Goal: Transaction & Acquisition: Purchase product/service

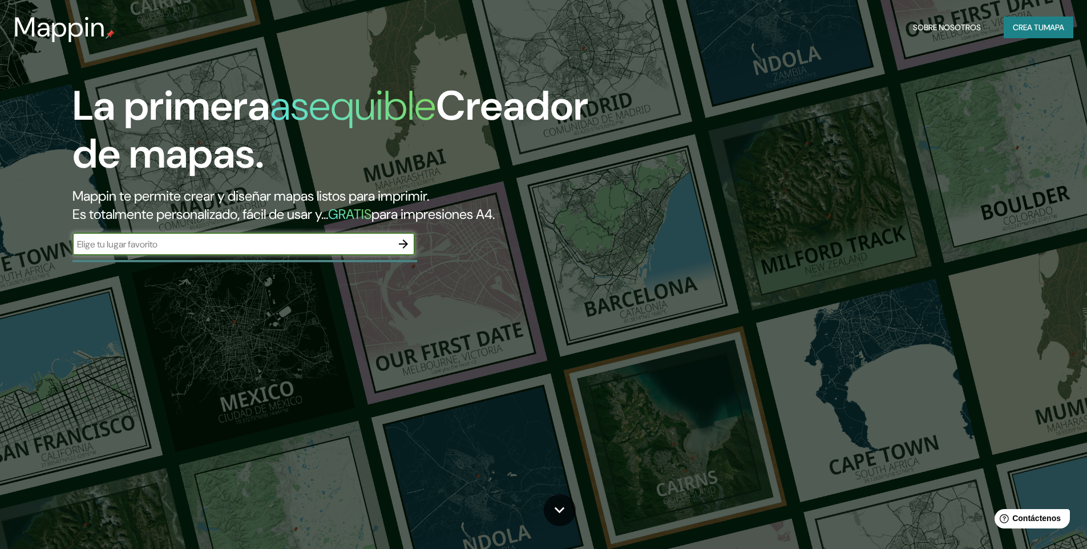
click at [234, 328] on div "La primera asequible Creador de mapas. Mappin te permite crear y diseñar mapas …" at bounding box center [543, 274] width 1087 height 549
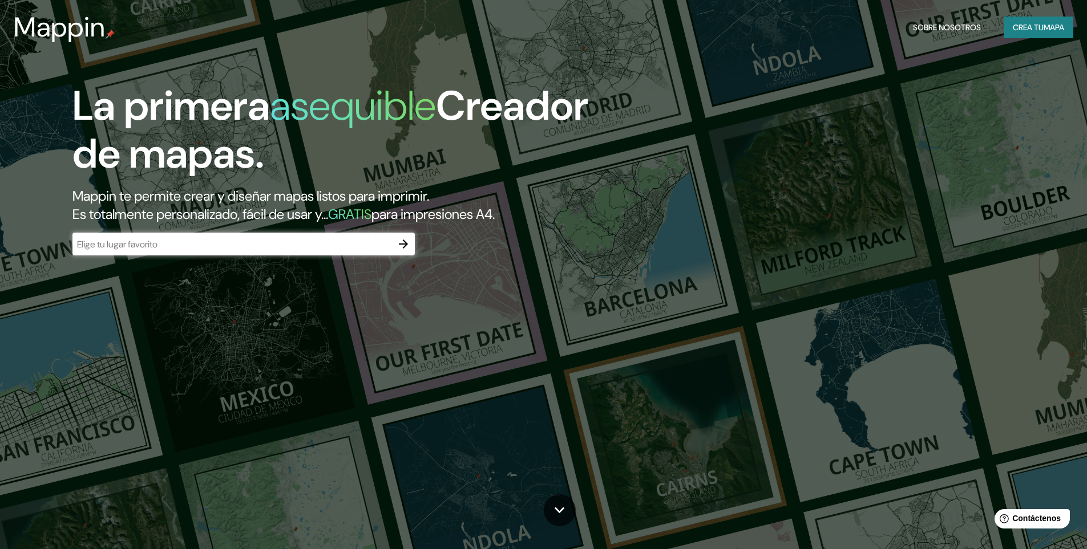
click at [274, 348] on div "La primera asequible Creador de mapas. Mappin te permite crear y diseñar mapas …" at bounding box center [543, 274] width 1087 height 549
click at [179, 249] on input "text" at bounding box center [231, 244] width 319 height 13
click at [406, 245] on icon "button" at bounding box center [403, 244] width 9 height 9
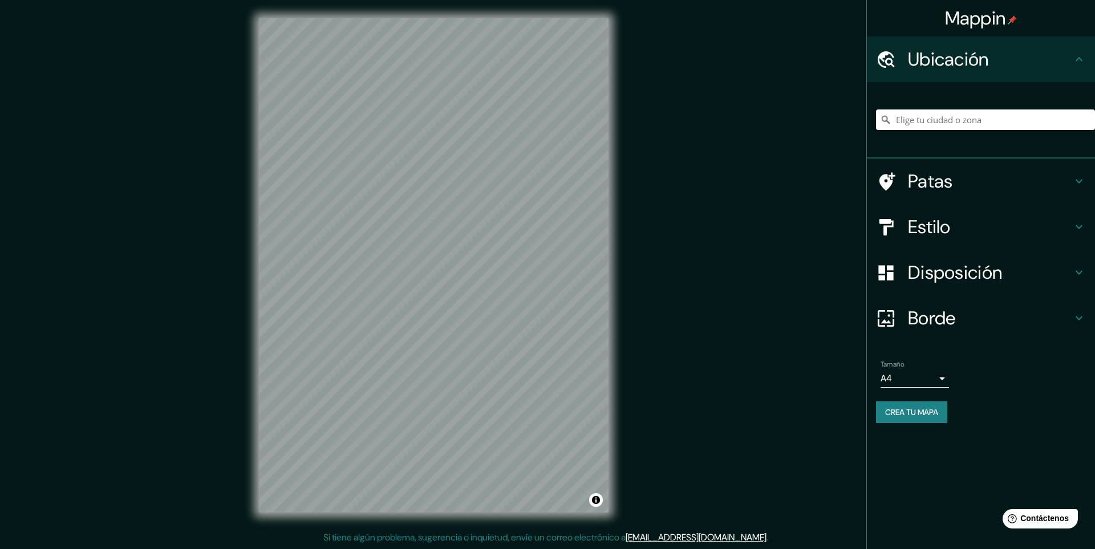
click at [968, 121] on input "Elige tu ciudad o zona" at bounding box center [985, 120] width 219 height 21
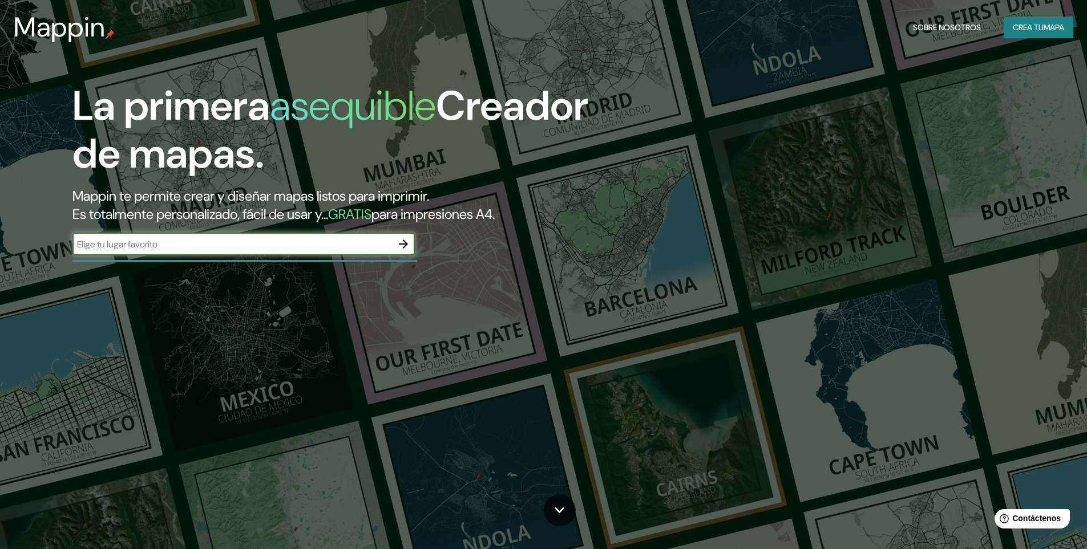
click at [253, 251] on div "​" at bounding box center [243, 244] width 342 height 23
click at [285, 374] on div "La primera asequible Creador de mapas. Mappin te permite crear y diseñar mapas …" at bounding box center [543, 274] width 1087 height 549
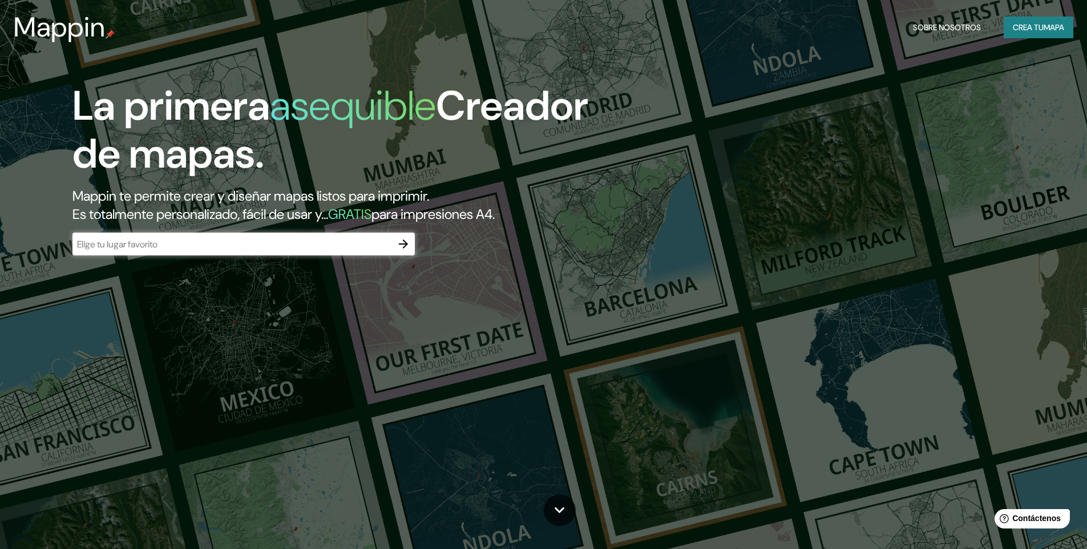
drag, startPoint x: 508, startPoint y: 319, endPoint x: 686, endPoint y: 292, distance: 180.1
click at [687, 291] on div "La primera asequible Creador de mapas. Mappin te permite crear y diseñar mapas …" at bounding box center [543, 274] width 1087 height 549
drag, startPoint x: 264, startPoint y: 330, endPoint x: 238, endPoint y: 260, distance: 74.2
click at [263, 330] on div "La primera asequible Creador de mapas. Mappin te permite crear y diseñar mapas …" at bounding box center [543, 274] width 1087 height 549
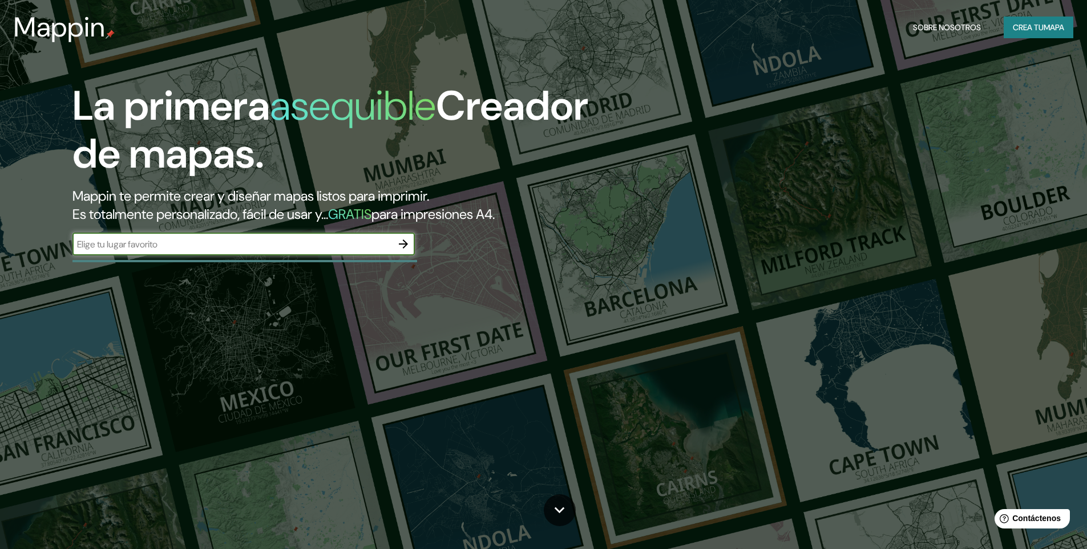
click at [238, 243] on input "text" at bounding box center [231, 244] width 319 height 13
type input "mexico"
click at [405, 248] on icon "button" at bounding box center [403, 244] width 14 height 14
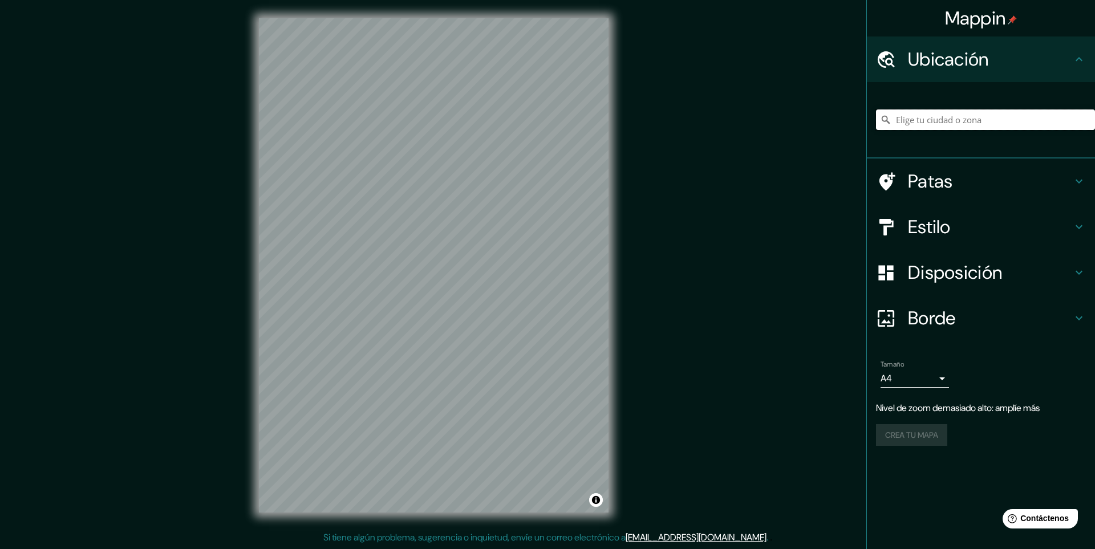
click at [947, 124] on input "Elige tu ciudad o zona" at bounding box center [985, 120] width 219 height 21
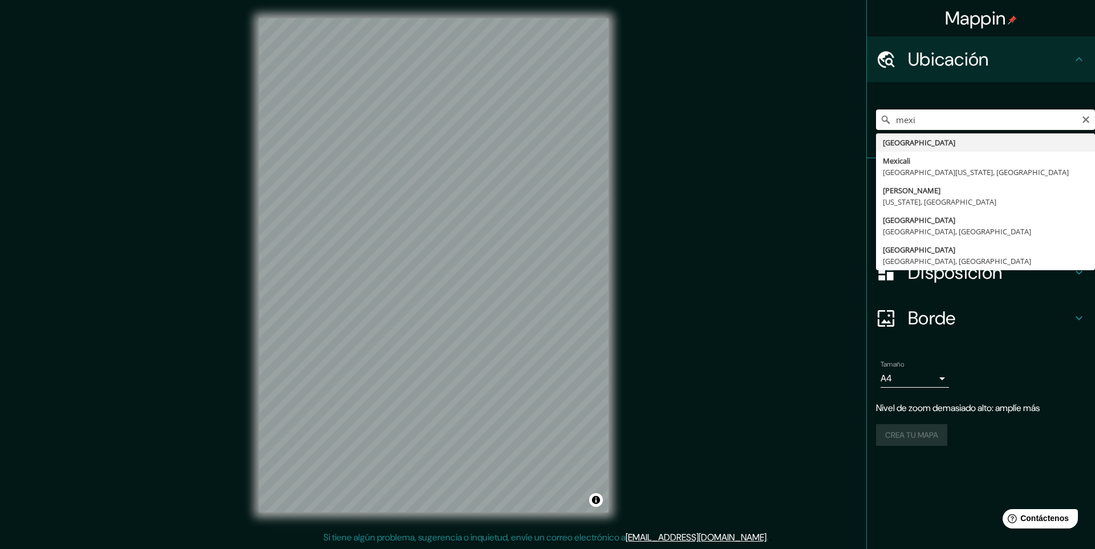
drag, startPoint x: 924, startPoint y: 119, endPoint x: 896, endPoint y: 120, distance: 28.5
click at [896, 120] on input "mexi" at bounding box center [985, 120] width 219 height 21
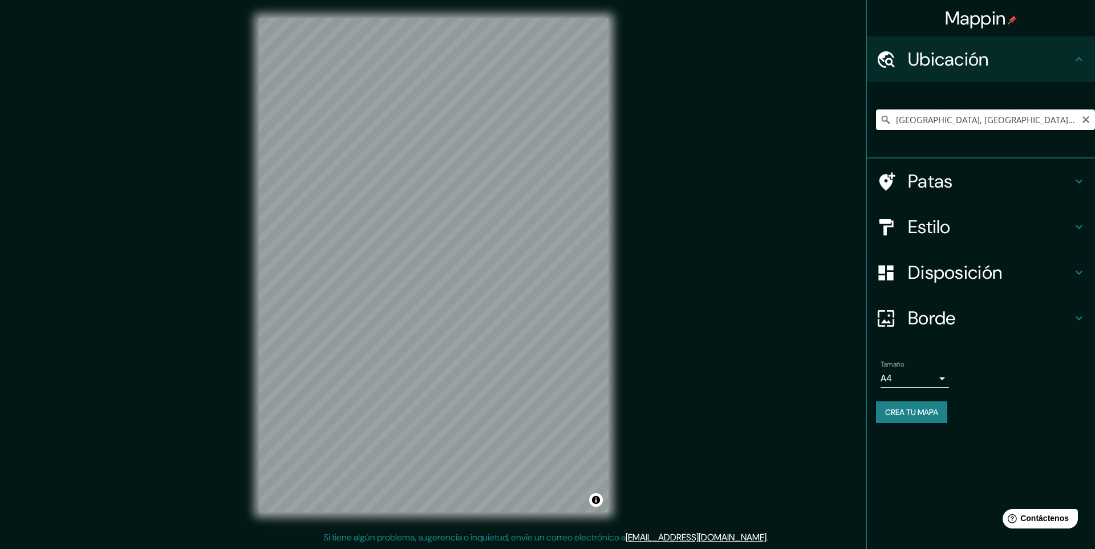
click at [947, 114] on input "Puebla, Puebla, México" at bounding box center [985, 120] width 219 height 21
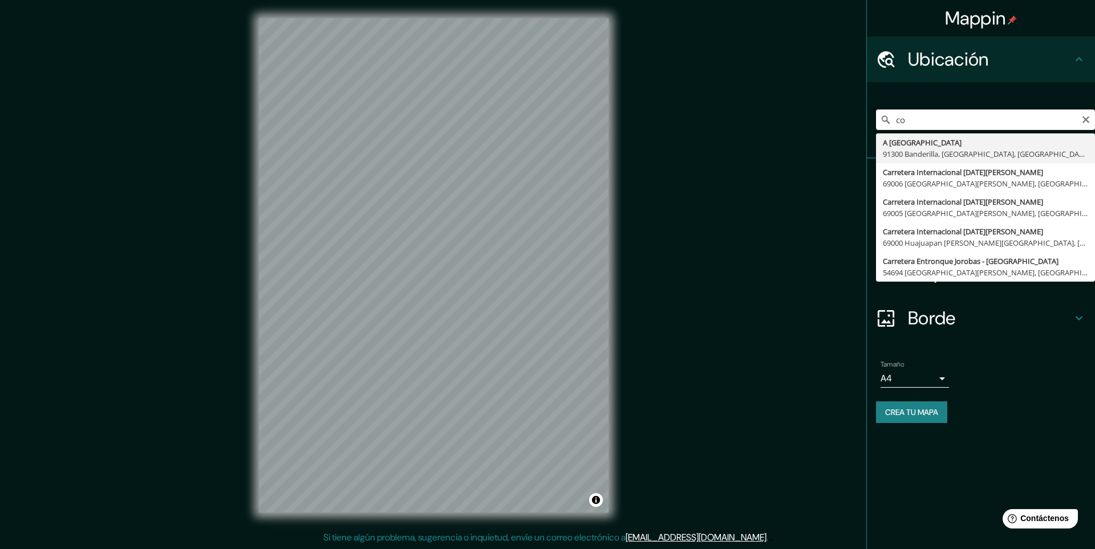
type input "o"
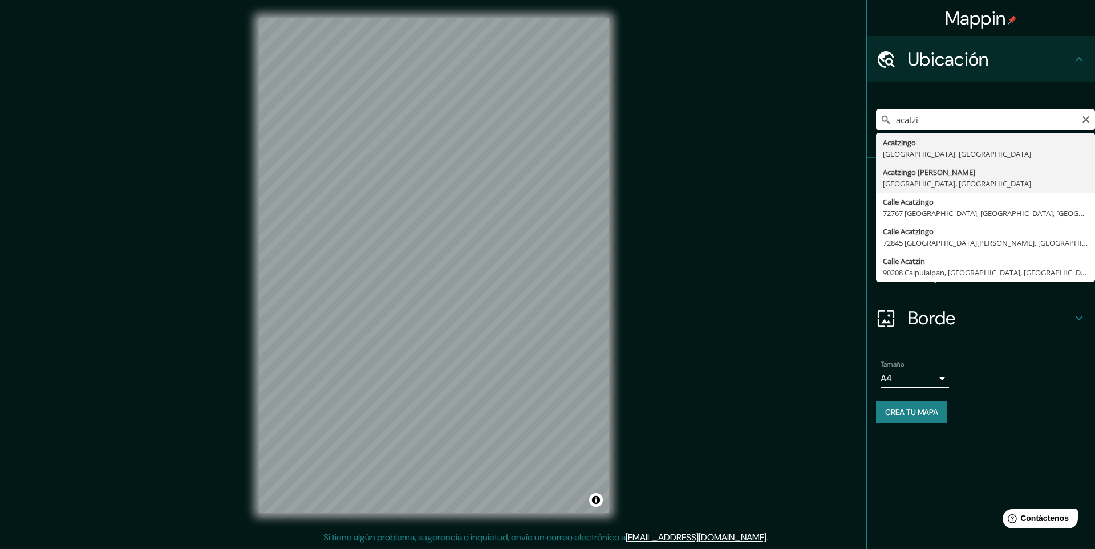
type input "Acatzingo [PERSON_NAME][GEOGRAPHIC_DATA], [GEOGRAPHIC_DATA], [GEOGRAPHIC_DATA]"
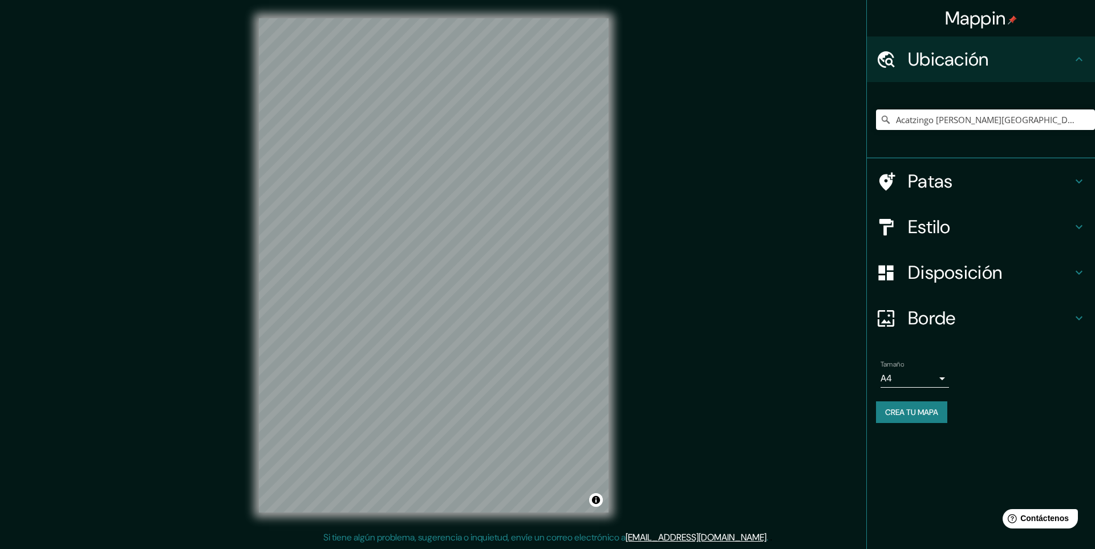
click at [941, 380] on body "Mappin Ubicación Acatzingo de Hidalgo, Puebla, México Patas Estilo Disposición …" at bounding box center [547, 274] width 1095 height 549
click at [929, 394] on li "A4" at bounding box center [915, 402] width 68 height 21
click at [932, 377] on body "Mappin Ubicación Acatzingo de Hidalgo, Puebla, México Patas Estilo Disposición …" at bounding box center [547, 274] width 1095 height 549
click at [932, 377] on div at bounding box center [547, 274] width 1095 height 549
click at [1084, 318] on div "Borde" at bounding box center [981, 319] width 228 height 46
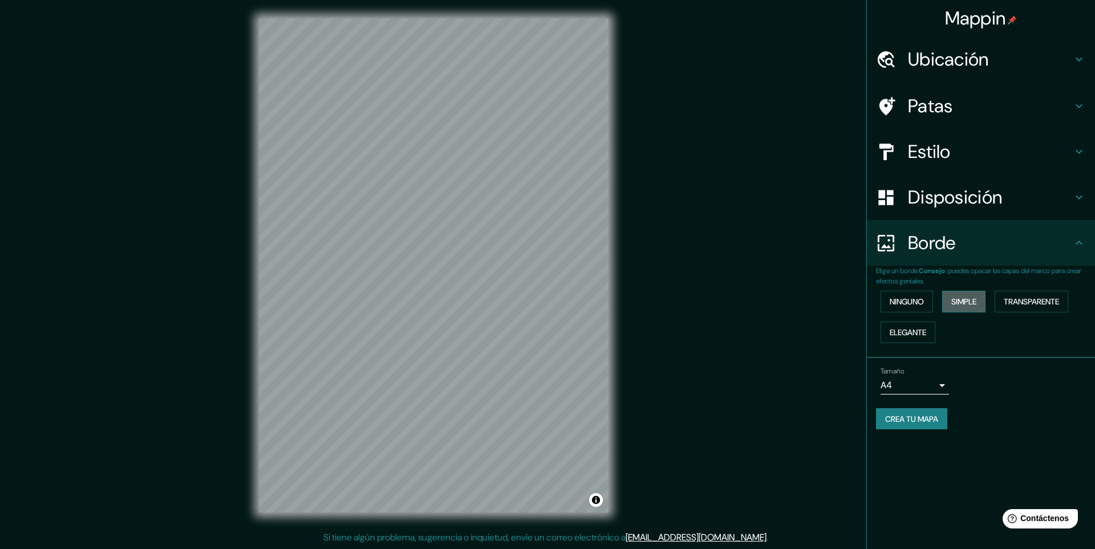
click at [974, 304] on font "Simple" at bounding box center [964, 302] width 25 height 10
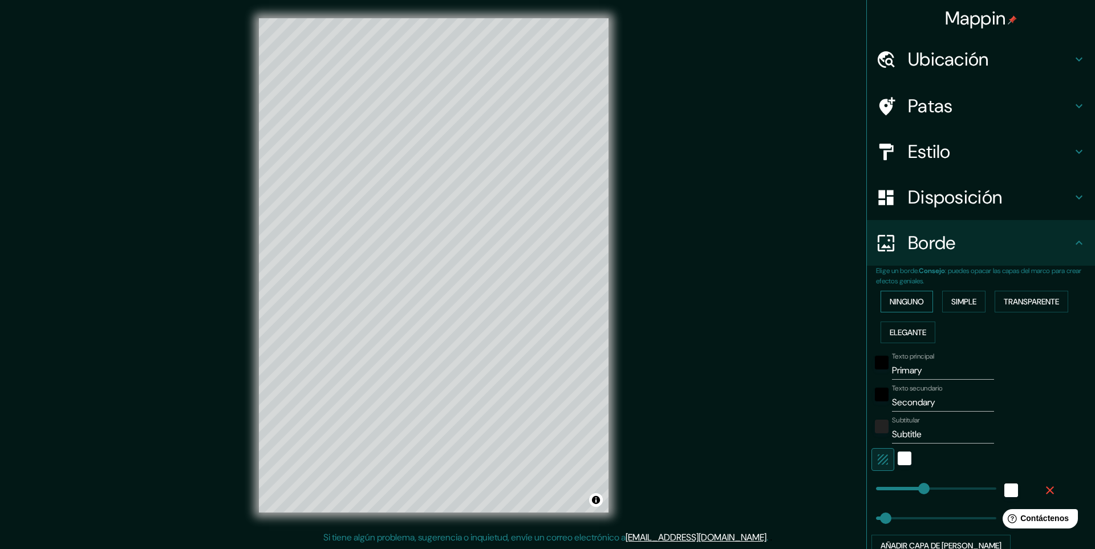
click at [907, 305] on font "Ninguno" at bounding box center [907, 302] width 34 height 10
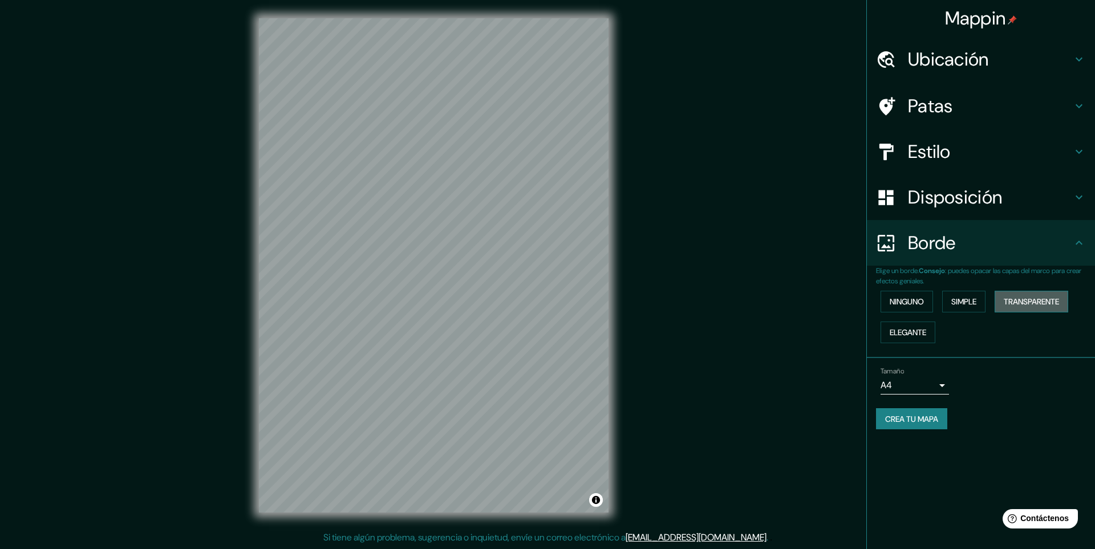
click at [1031, 302] on font "Transparente" at bounding box center [1031, 302] width 55 height 10
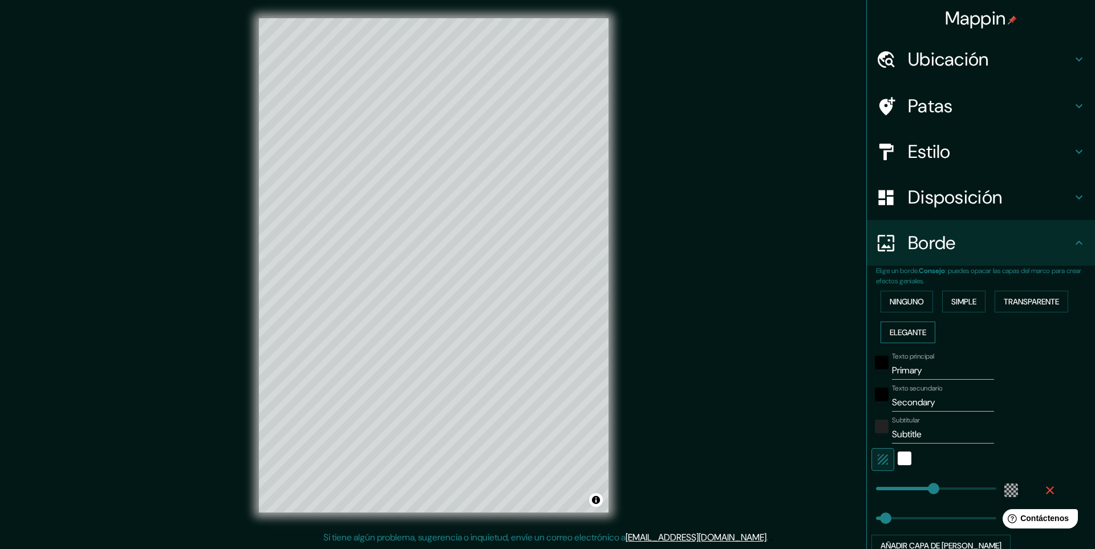
click at [896, 334] on font "Elegante" at bounding box center [908, 332] width 37 height 10
click at [908, 305] on font "Ninguno" at bounding box center [907, 302] width 34 height 10
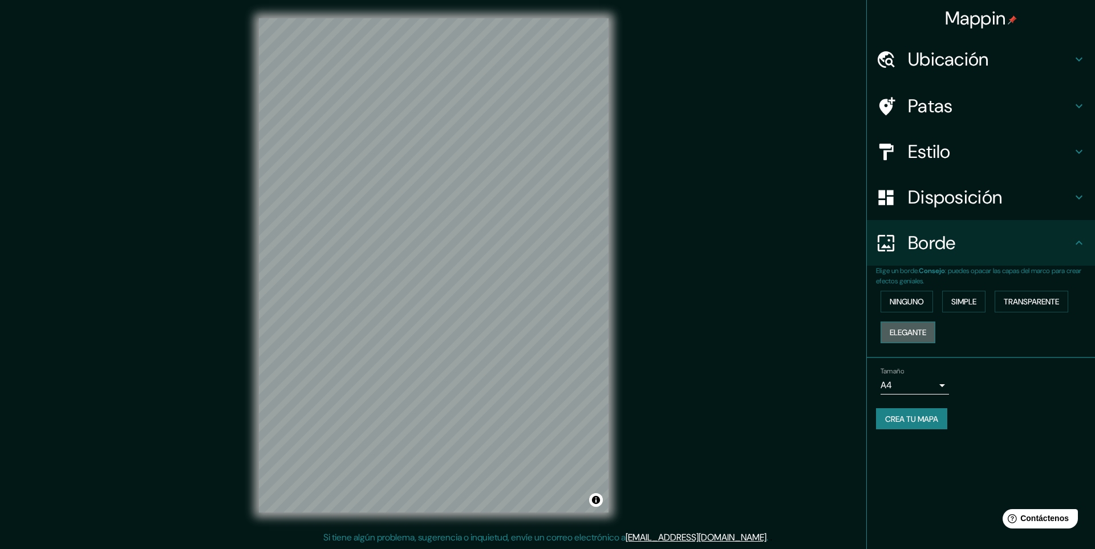
click at [918, 335] on font "Elegante" at bounding box center [908, 332] width 37 height 10
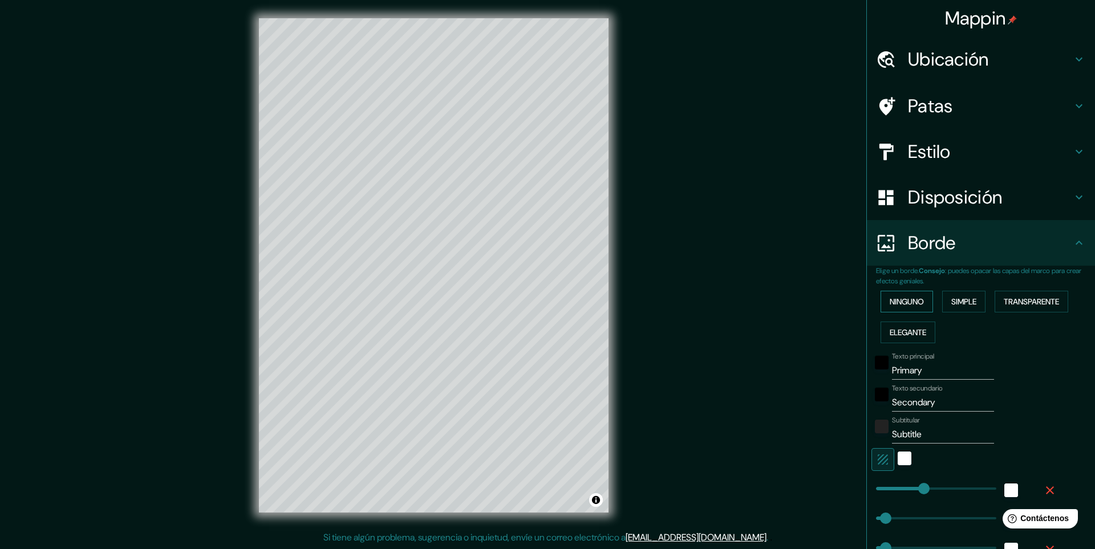
click at [909, 303] on font "Ninguno" at bounding box center [907, 302] width 34 height 10
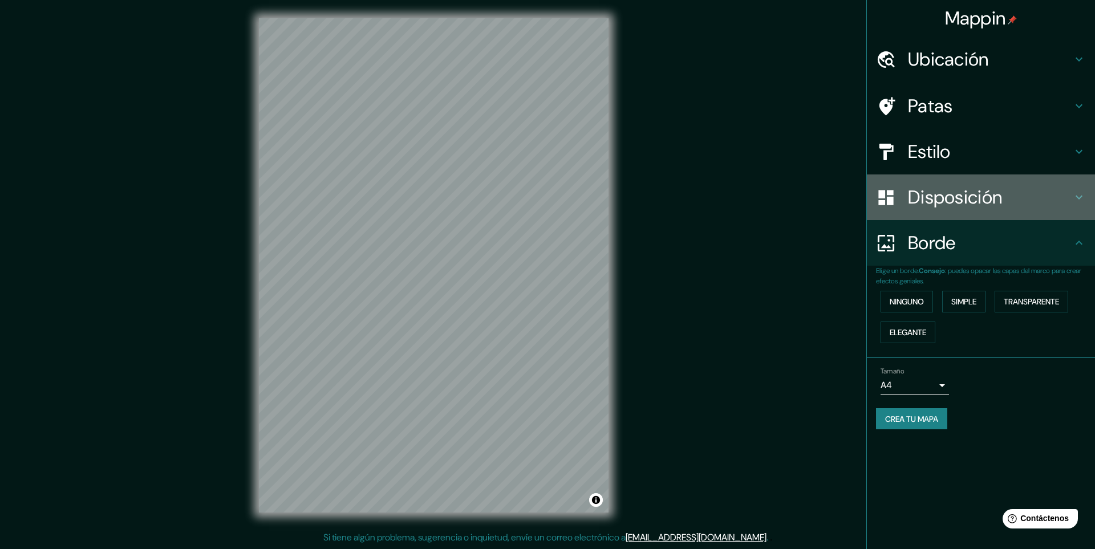
click at [1085, 195] on icon at bounding box center [1080, 198] width 14 height 14
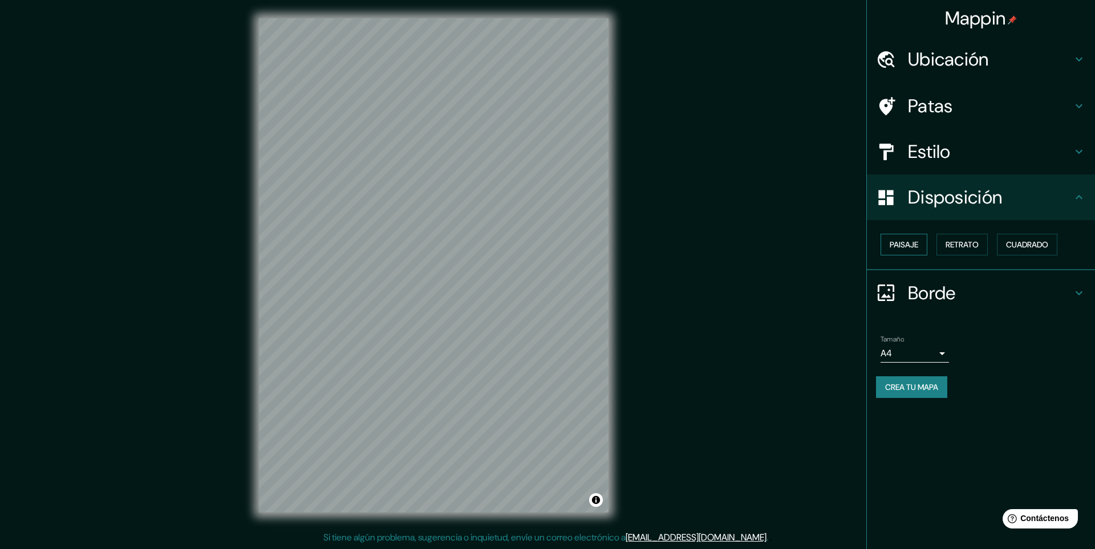
click at [905, 252] on button "Paisaje" at bounding box center [904, 245] width 47 height 22
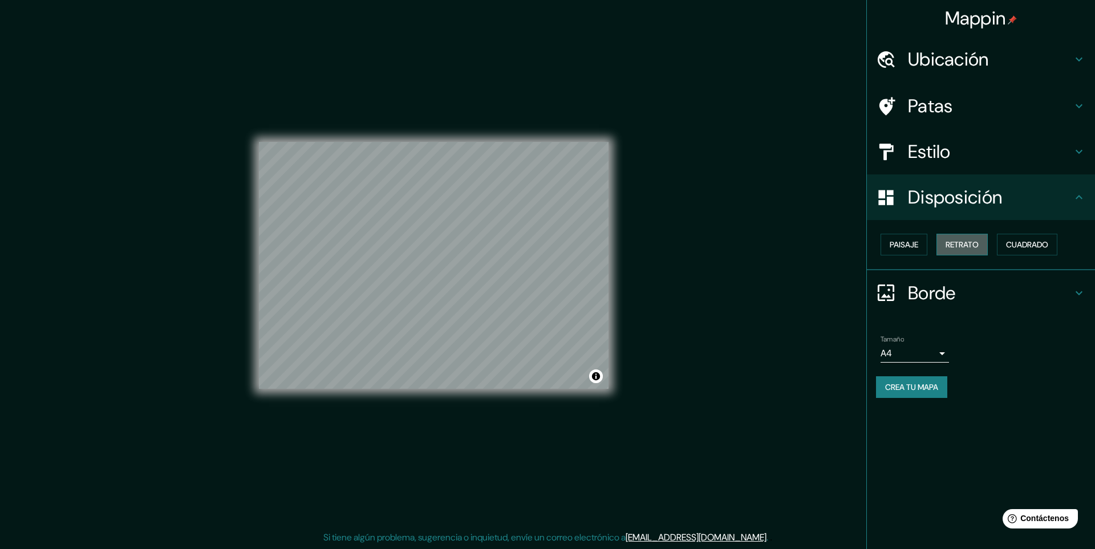
click at [966, 246] on font "Retrato" at bounding box center [962, 245] width 33 height 10
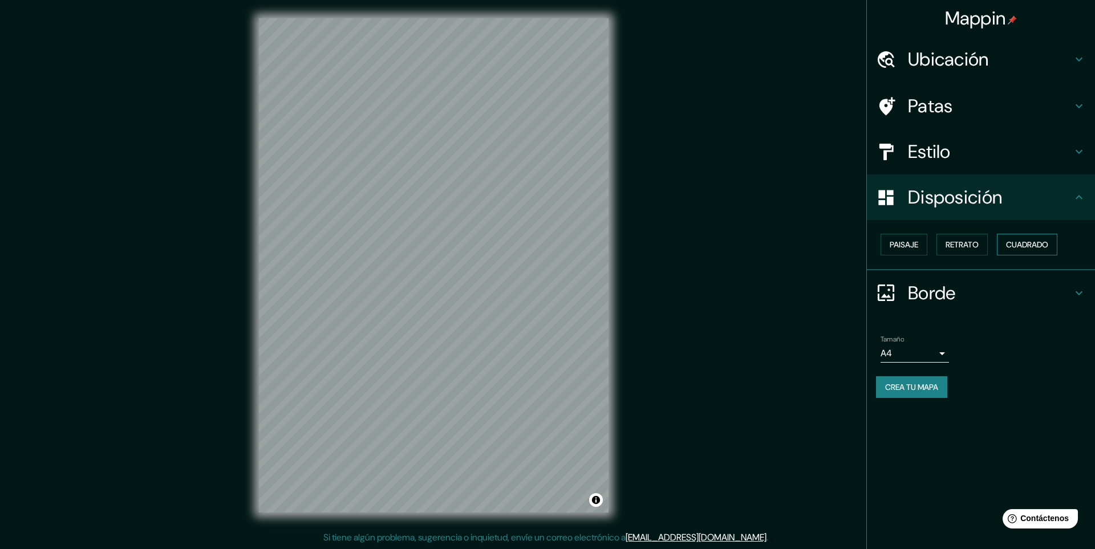
click at [1035, 245] on font "Cuadrado" at bounding box center [1027, 245] width 42 height 10
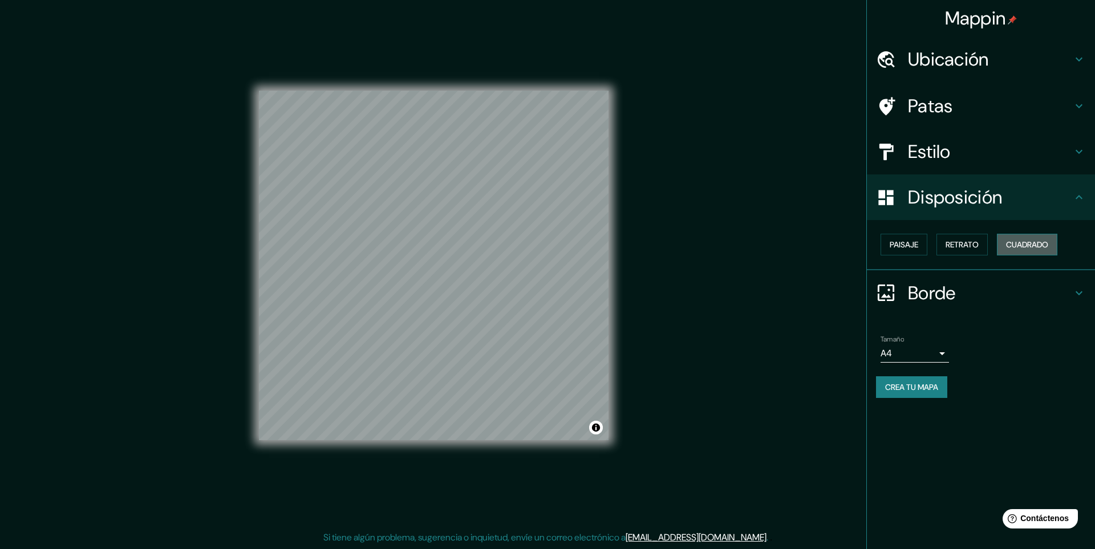
click at [1030, 241] on font "Cuadrado" at bounding box center [1027, 245] width 42 height 10
click at [969, 199] on font "Disposición" at bounding box center [955, 197] width 94 height 24
drag, startPoint x: 901, startPoint y: 246, endPoint x: 930, endPoint y: 249, distance: 29.2
click at [902, 247] on font "Paisaje" at bounding box center [904, 245] width 29 height 10
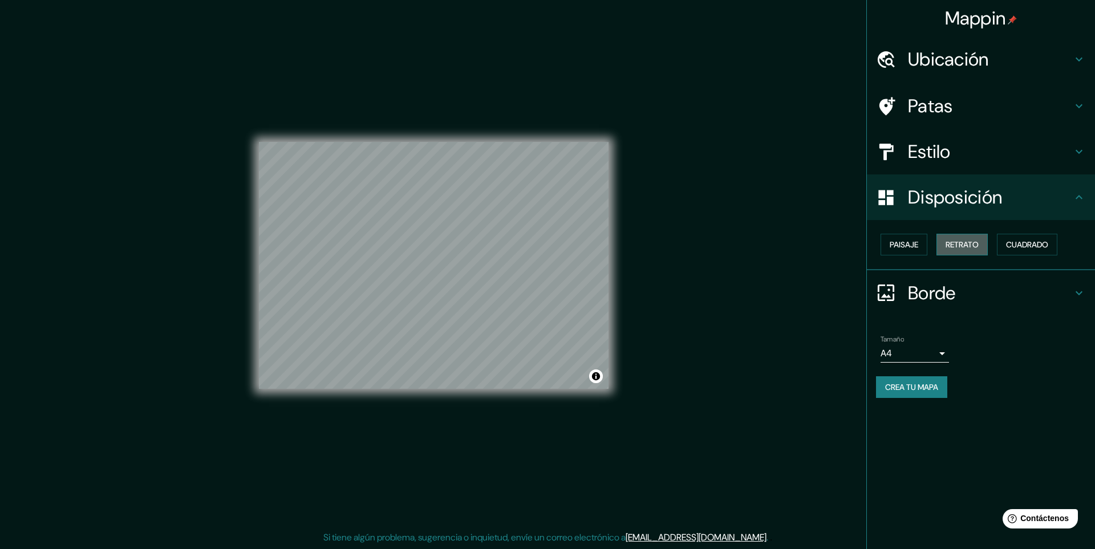
click at [970, 248] on font "Retrato" at bounding box center [962, 245] width 33 height 10
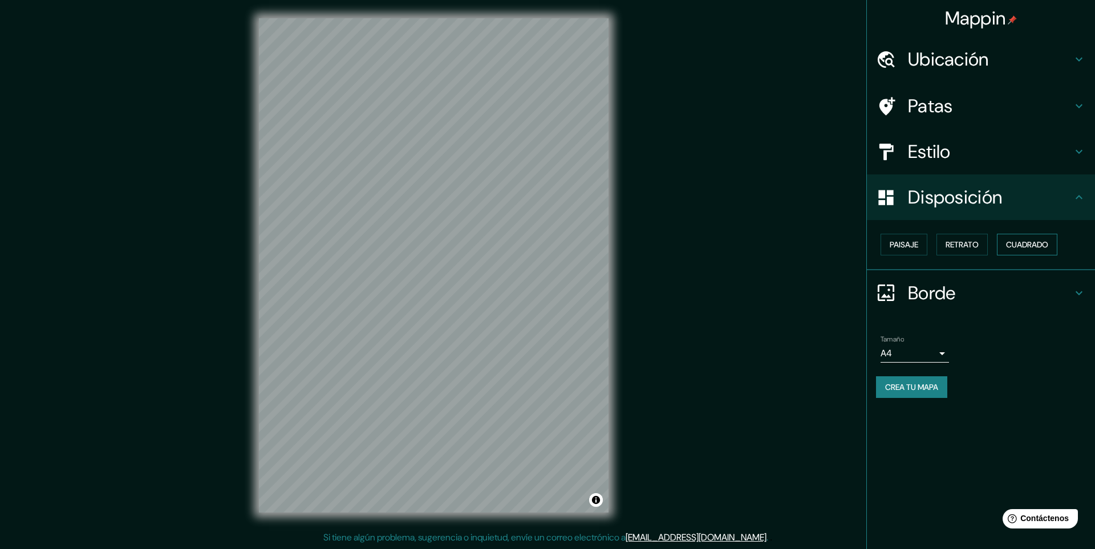
click at [1019, 245] on font "Cuadrado" at bounding box center [1027, 245] width 42 height 10
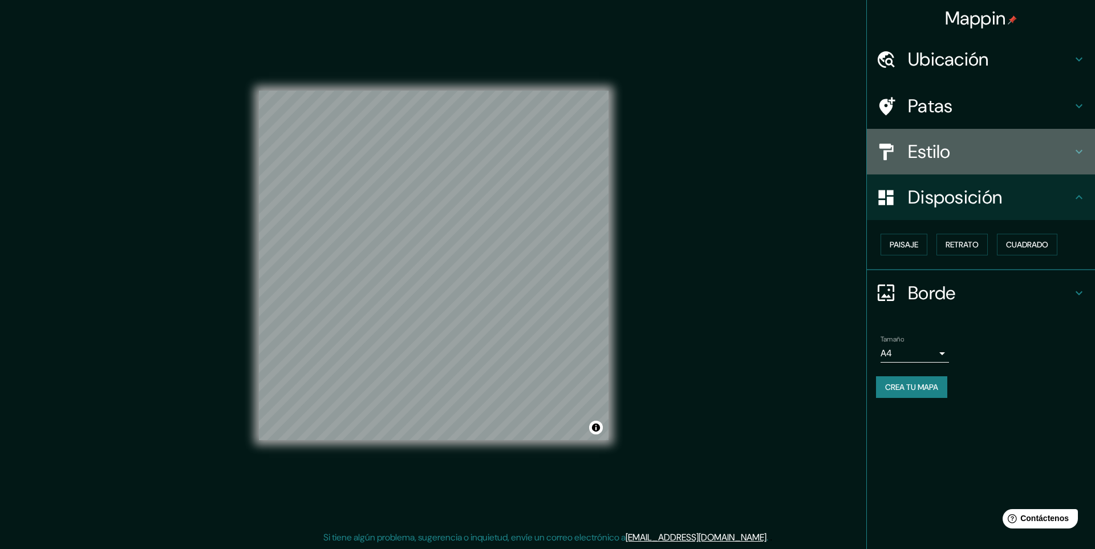
drag, startPoint x: 954, startPoint y: 153, endPoint x: 971, endPoint y: 156, distance: 16.8
click at [955, 153] on h4 "Estilo" at bounding box center [990, 151] width 164 height 23
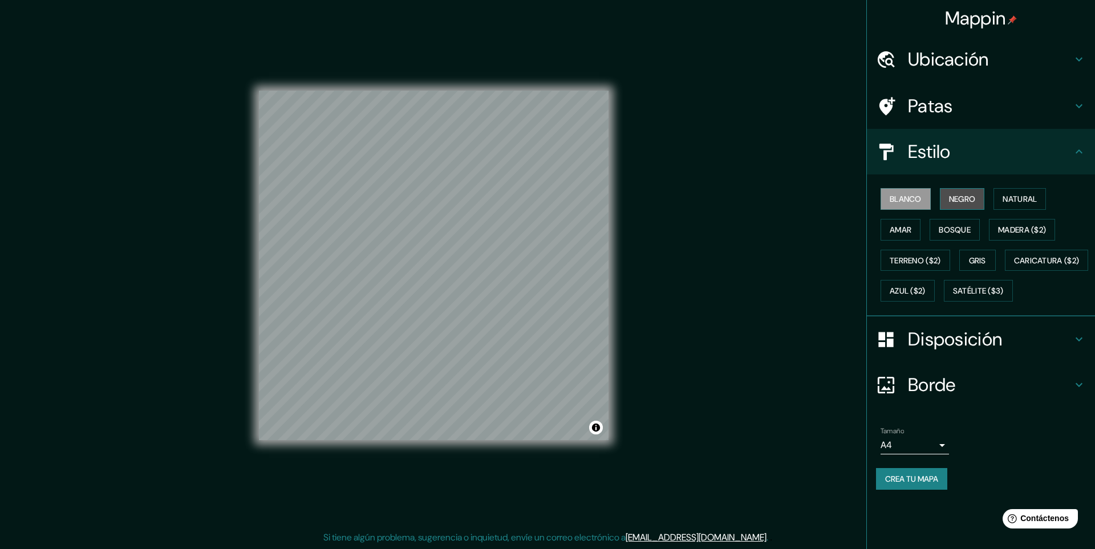
click at [965, 197] on font "Negro" at bounding box center [962, 199] width 27 height 10
click at [1009, 199] on font "Natural" at bounding box center [1020, 199] width 34 height 10
click at [900, 232] on font "Amar" at bounding box center [901, 230] width 22 height 10
click at [1022, 199] on font "Natural" at bounding box center [1020, 199] width 34 height 10
click at [954, 230] on font "Bosque" at bounding box center [955, 230] width 32 height 10
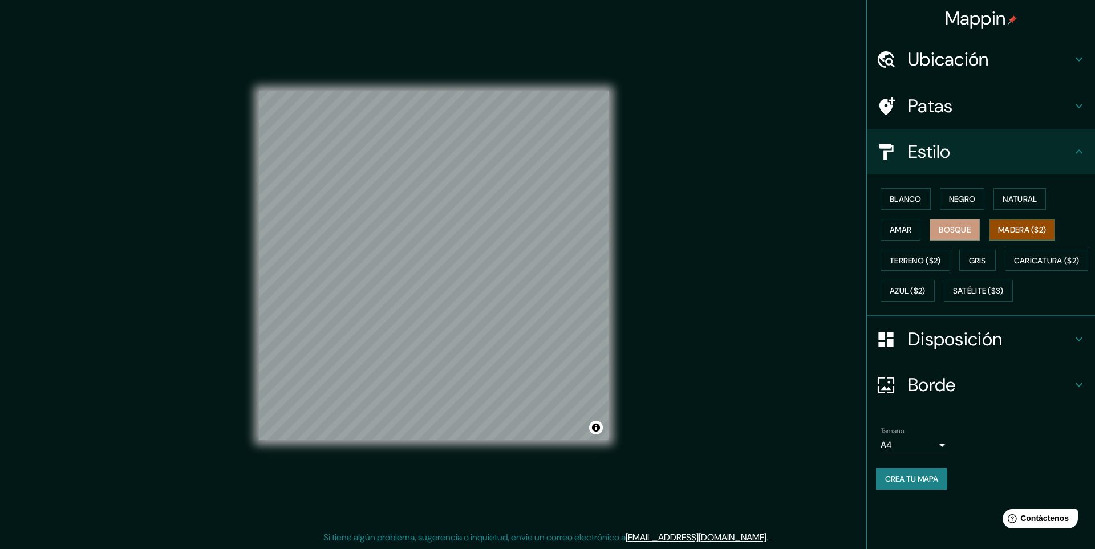
click at [1031, 229] on font "Madera ($2)" at bounding box center [1022, 230] width 48 height 10
click at [911, 257] on font "Terreno ($2)" at bounding box center [915, 261] width 51 height 10
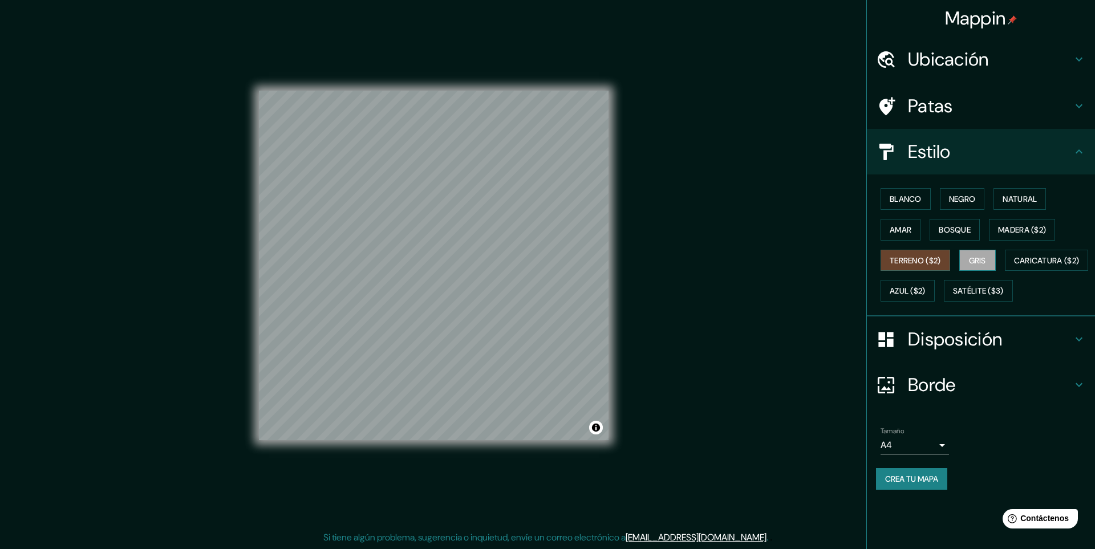
click at [981, 258] on font "Gris" at bounding box center [977, 261] width 17 height 10
click at [1014, 266] on font "Caricatura ($2)" at bounding box center [1047, 261] width 66 height 10
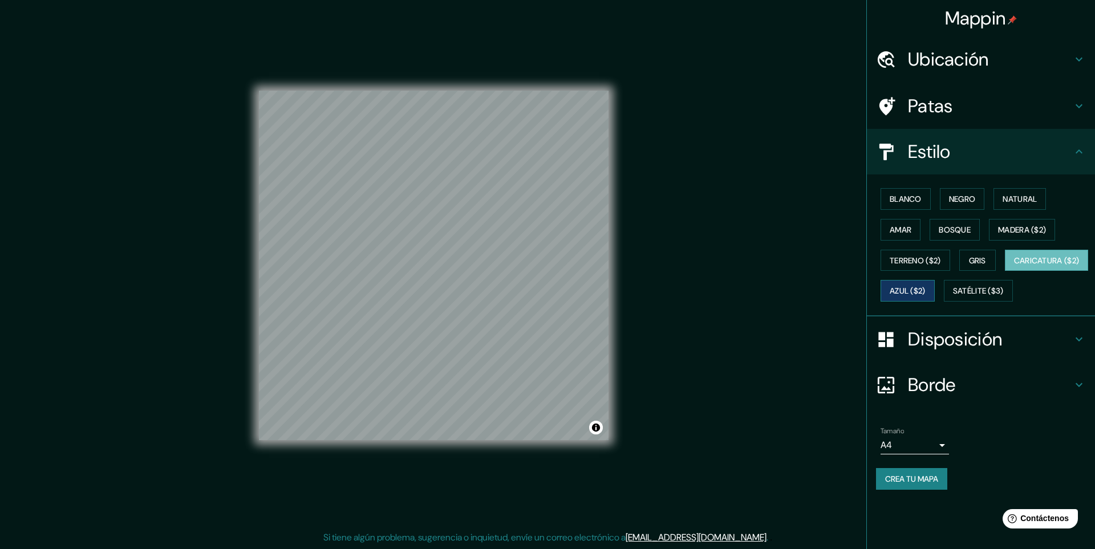
click at [926, 291] on font "Azul ($2)" at bounding box center [908, 291] width 36 height 10
click at [953, 297] on font "Satélite ($3)" at bounding box center [978, 291] width 51 height 10
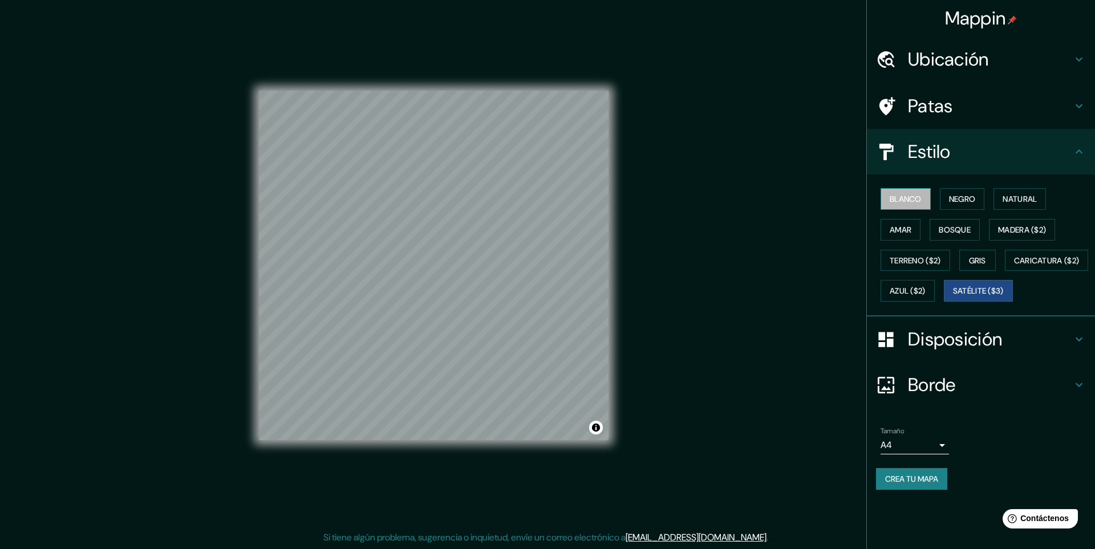
click at [907, 200] on font "Blanco" at bounding box center [906, 199] width 32 height 10
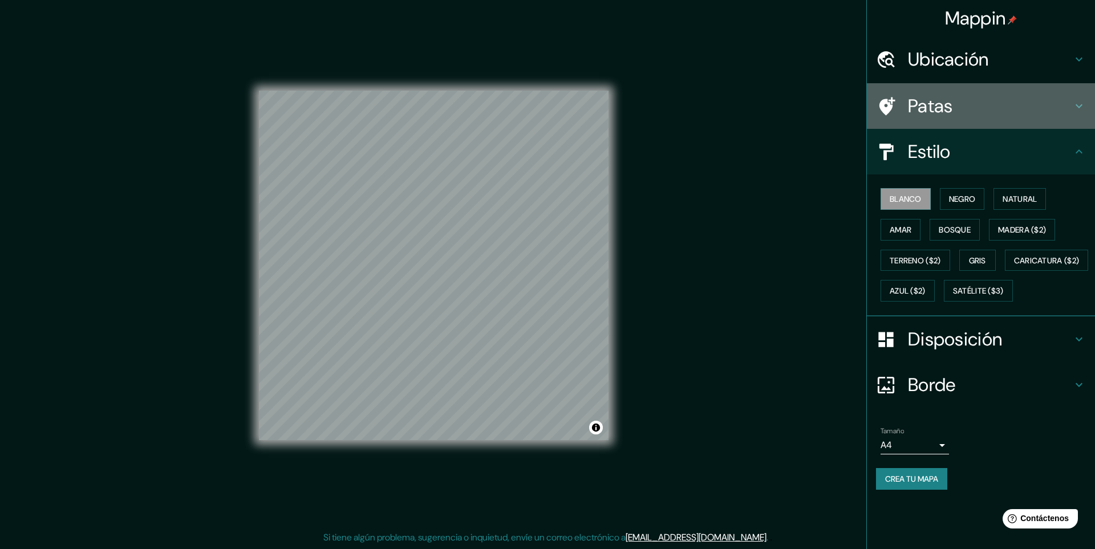
click at [1063, 111] on h4 "Patas" at bounding box center [990, 106] width 164 height 23
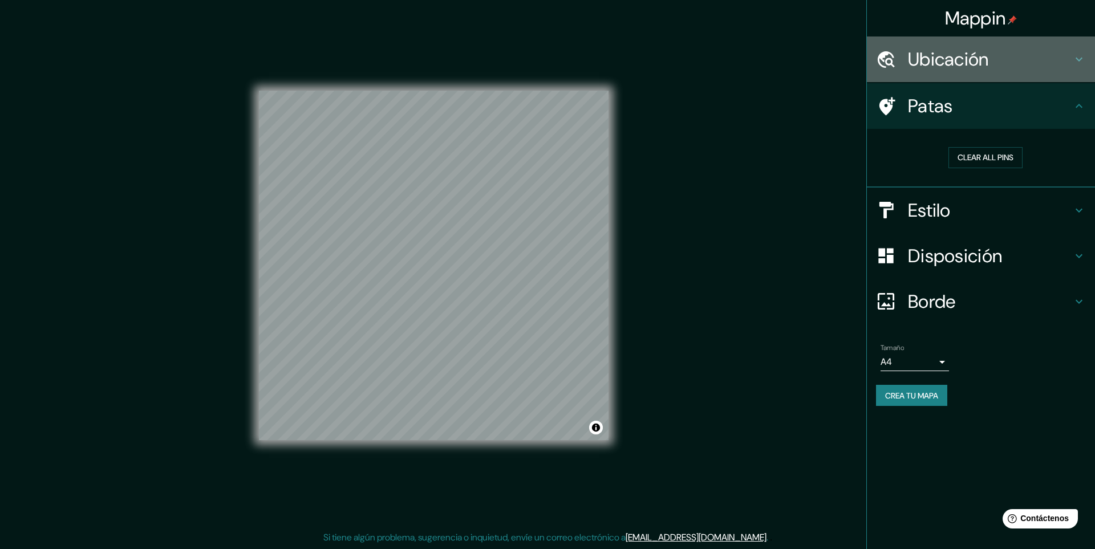
click at [987, 70] on font "Ubicación" at bounding box center [948, 59] width 81 height 24
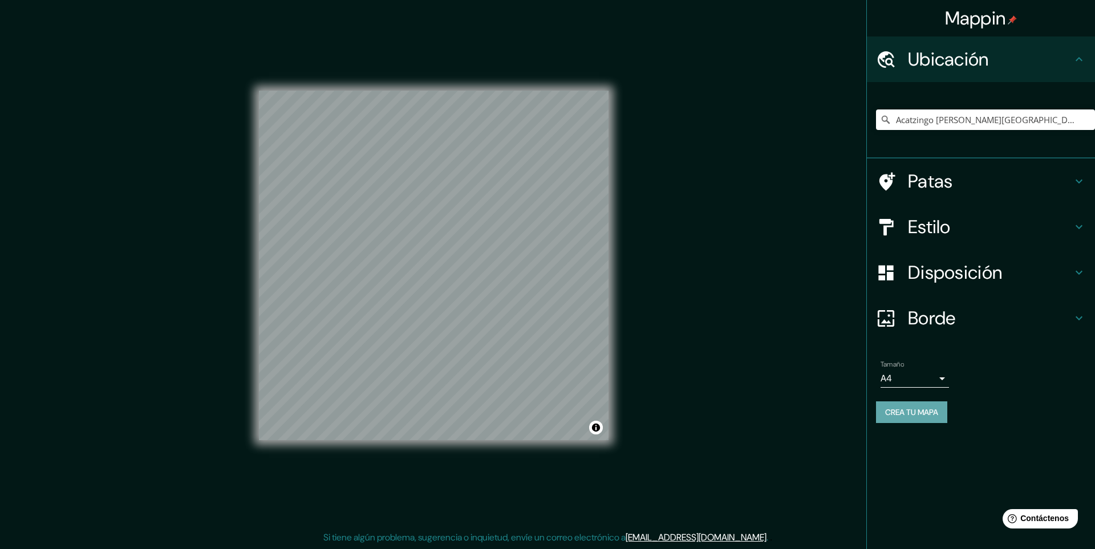
click at [919, 416] on font "Crea tu mapa" at bounding box center [911, 412] width 53 height 10
click at [990, 372] on div "Tamaño A4 single" at bounding box center [981, 374] width 210 height 37
click at [929, 413] on font "Crea tu mapa" at bounding box center [911, 412] width 53 height 10
click at [1009, 406] on div "Crea tu mapa" at bounding box center [981, 413] width 210 height 22
click at [913, 414] on font "Crea tu mapa" at bounding box center [911, 412] width 53 height 10
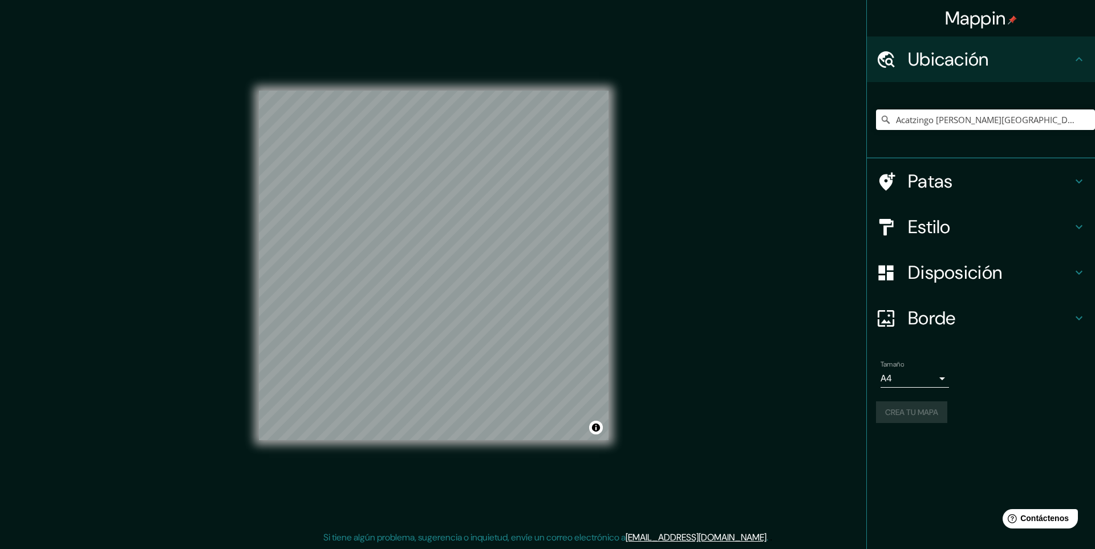
click at [1027, 317] on h4 "Borde" at bounding box center [990, 318] width 164 height 23
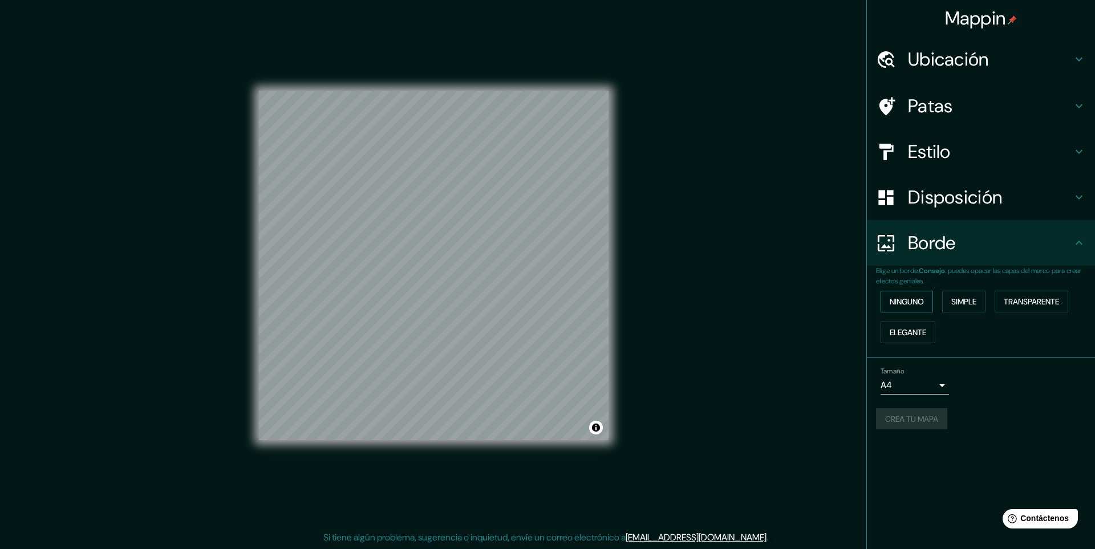
click at [915, 304] on font "Ninguno" at bounding box center [907, 302] width 34 height 10
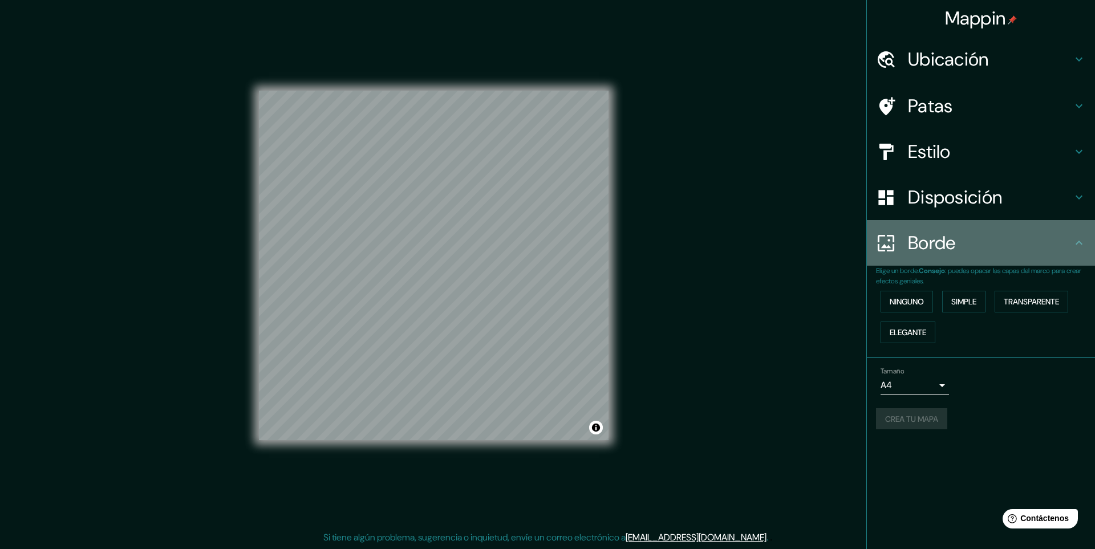
click at [973, 250] on h4 "Borde" at bounding box center [990, 243] width 164 height 23
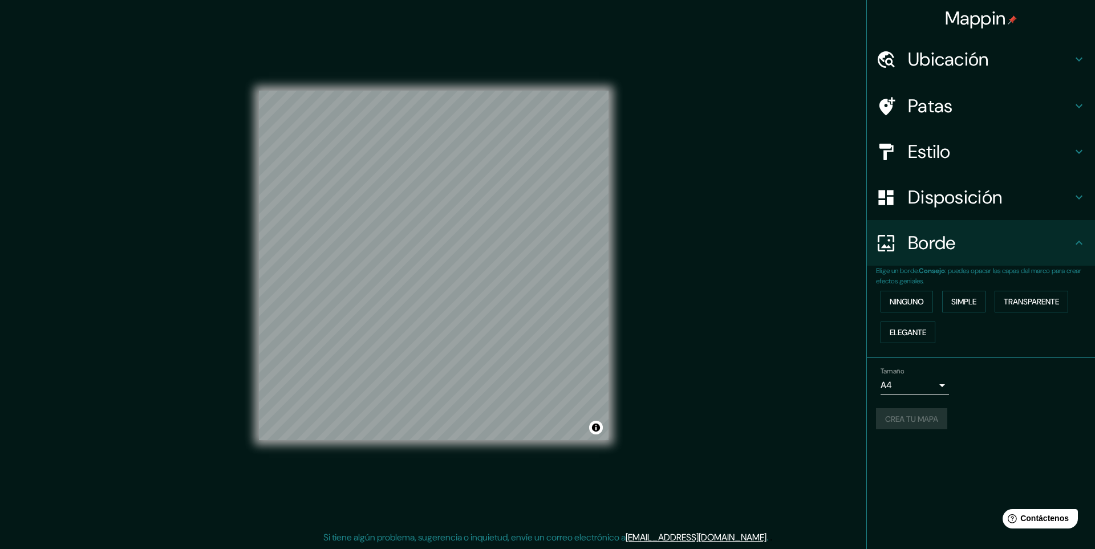
click at [978, 204] on font "Disposición" at bounding box center [955, 197] width 94 height 24
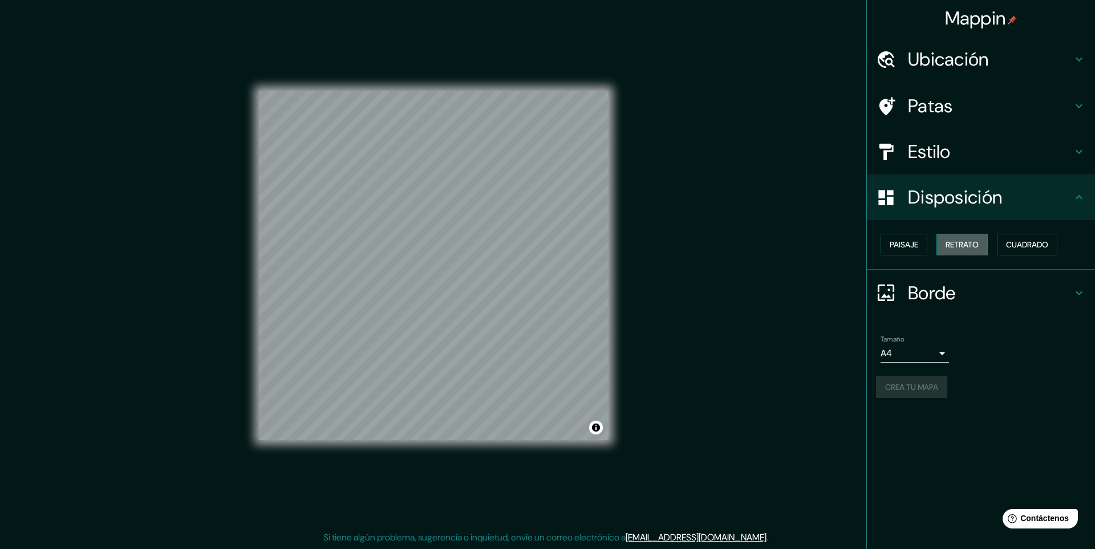
click at [973, 245] on font "Retrato" at bounding box center [962, 245] width 33 height 10
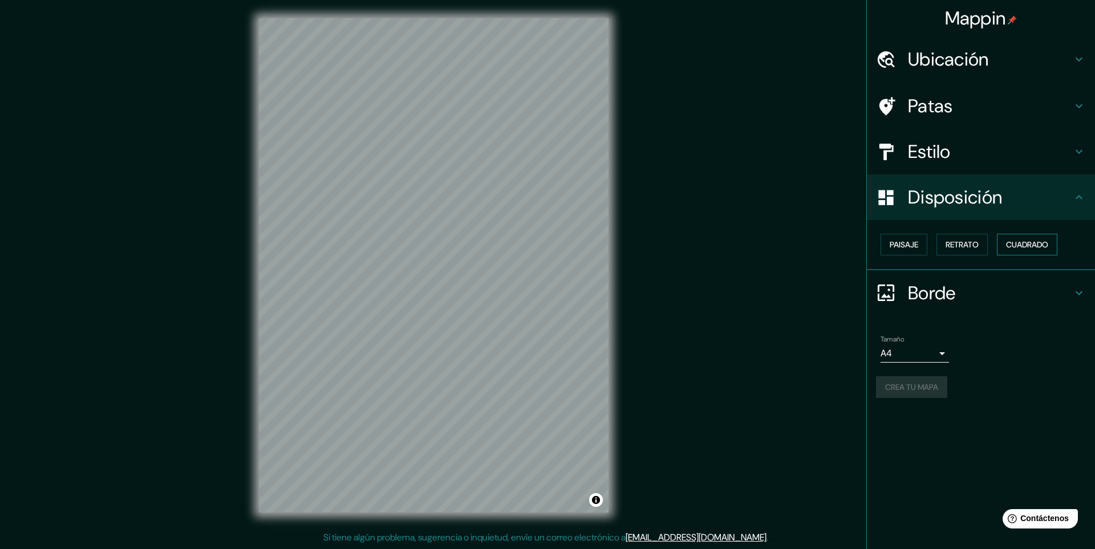
click at [1029, 243] on font "Cuadrado" at bounding box center [1027, 245] width 42 height 10
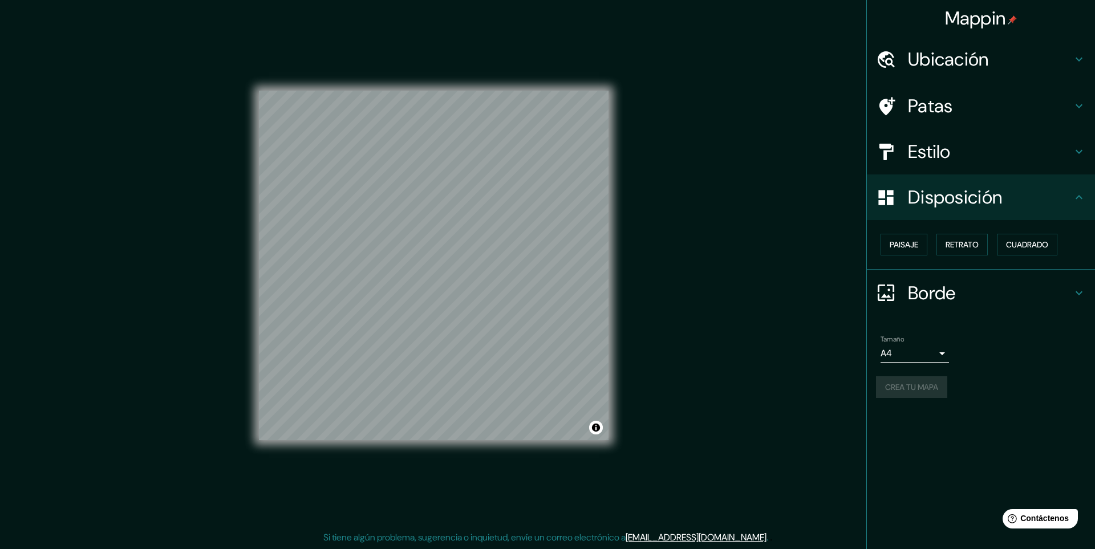
click at [958, 151] on h4 "Estilo" at bounding box center [990, 151] width 164 height 23
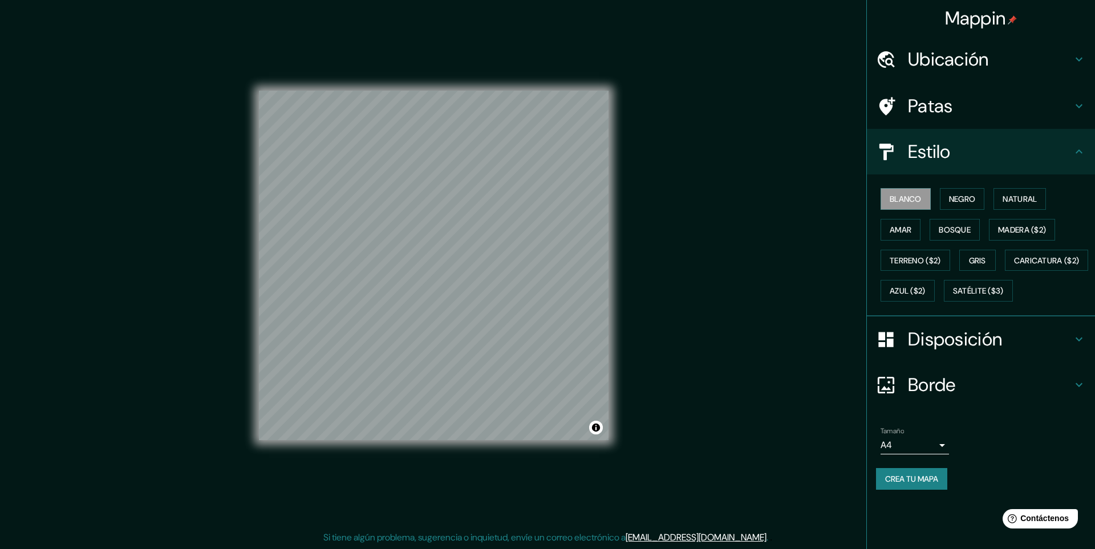
click at [974, 110] on h4 "Patas" at bounding box center [990, 106] width 164 height 23
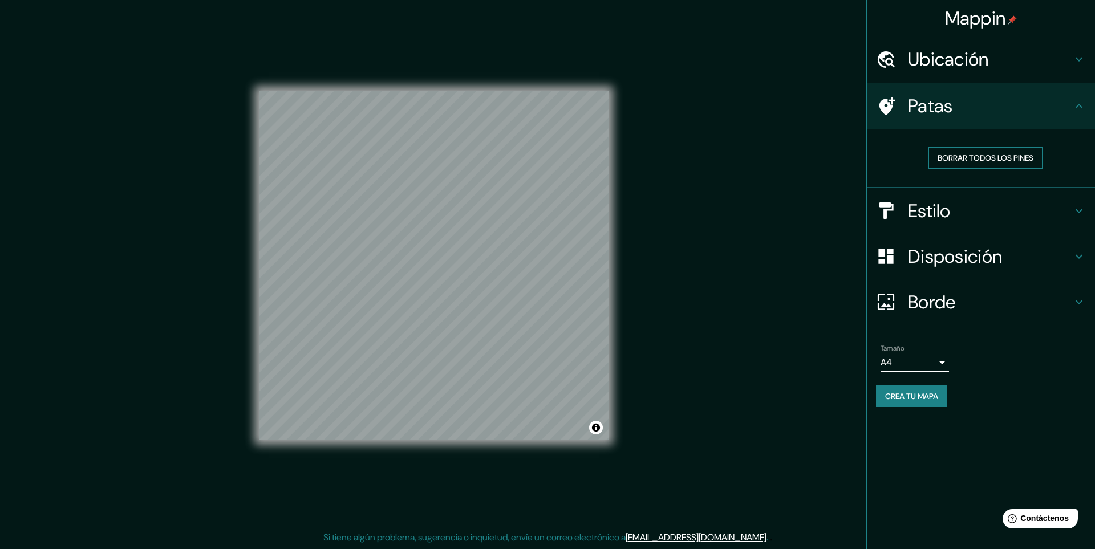
click at [1008, 157] on font "Borrar todos los pines" at bounding box center [986, 158] width 96 height 10
click at [990, 148] on button "Borrar todos los pines" at bounding box center [986, 158] width 114 height 22
drag, startPoint x: 958, startPoint y: 102, endPoint x: 967, endPoint y: 103, distance: 8.7
click at [961, 102] on h4 "Patas" at bounding box center [990, 106] width 164 height 23
click at [901, 398] on font "Crea tu mapa" at bounding box center [911, 396] width 53 height 10
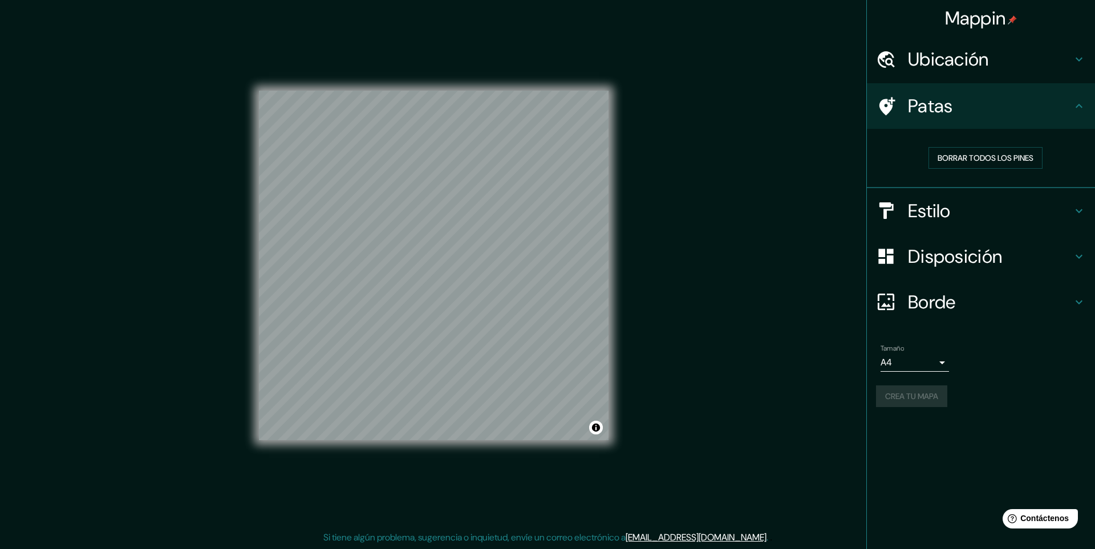
click at [966, 13] on font "Mappin" at bounding box center [975, 18] width 61 height 24
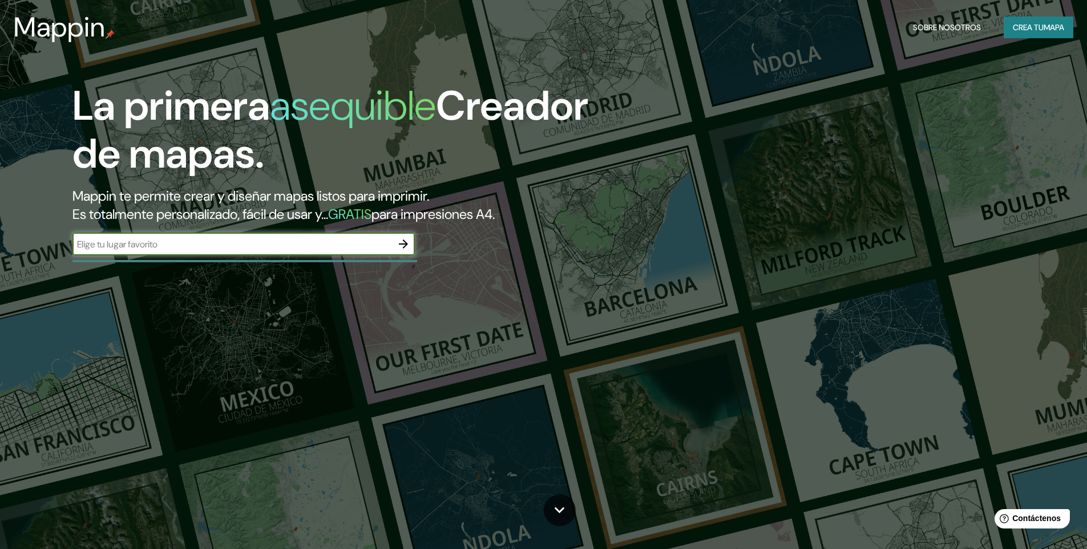
click at [346, 244] on input "text" at bounding box center [231, 244] width 319 height 13
click at [409, 246] on icon "button" at bounding box center [403, 244] width 14 height 14
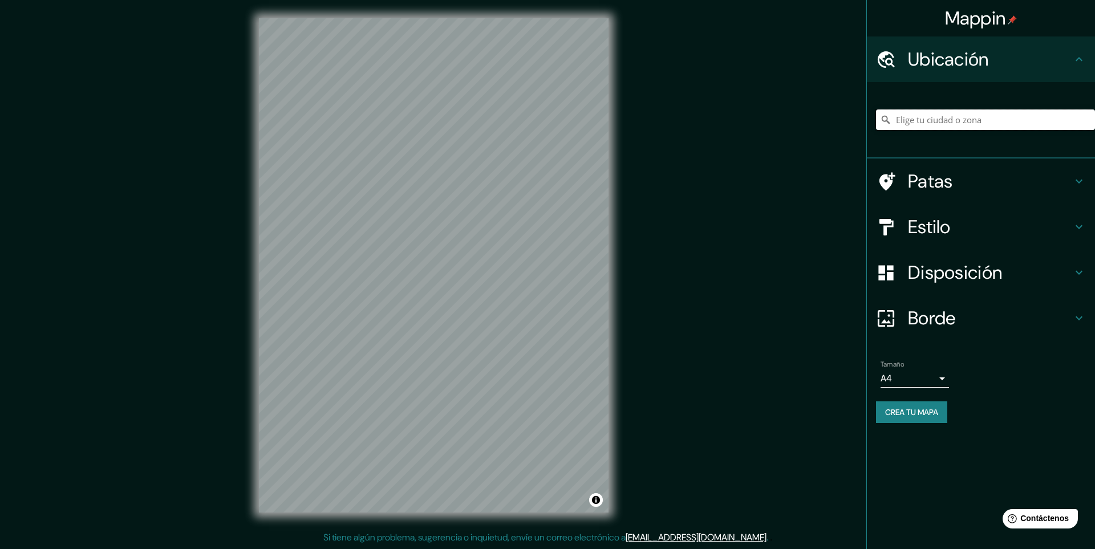
click at [936, 120] on input "Elige tu ciudad o zona" at bounding box center [985, 120] width 219 height 21
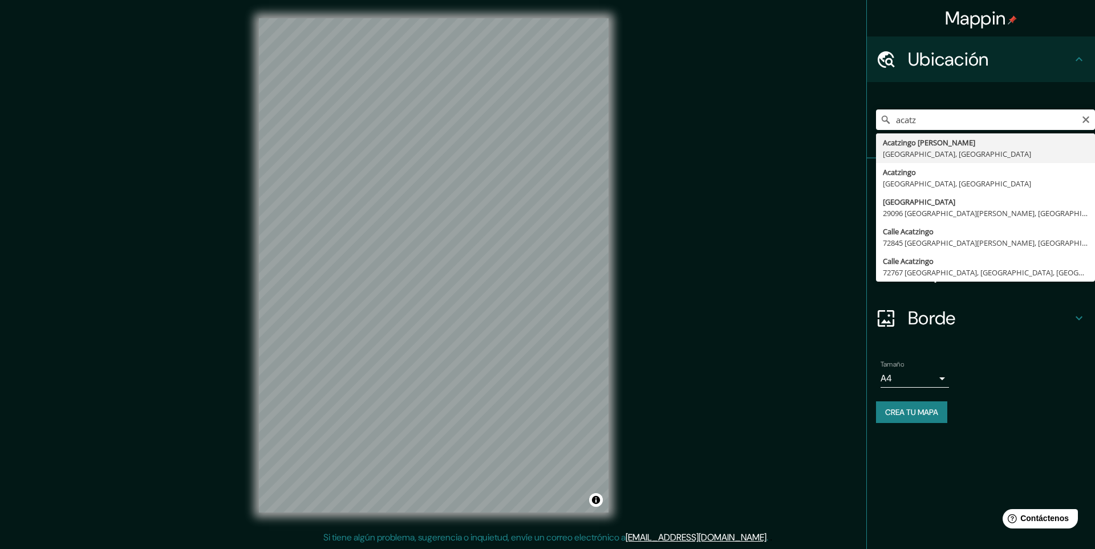
type input "Acatzingo [PERSON_NAME][GEOGRAPHIC_DATA], [GEOGRAPHIC_DATA], [GEOGRAPHIC_DATA]"
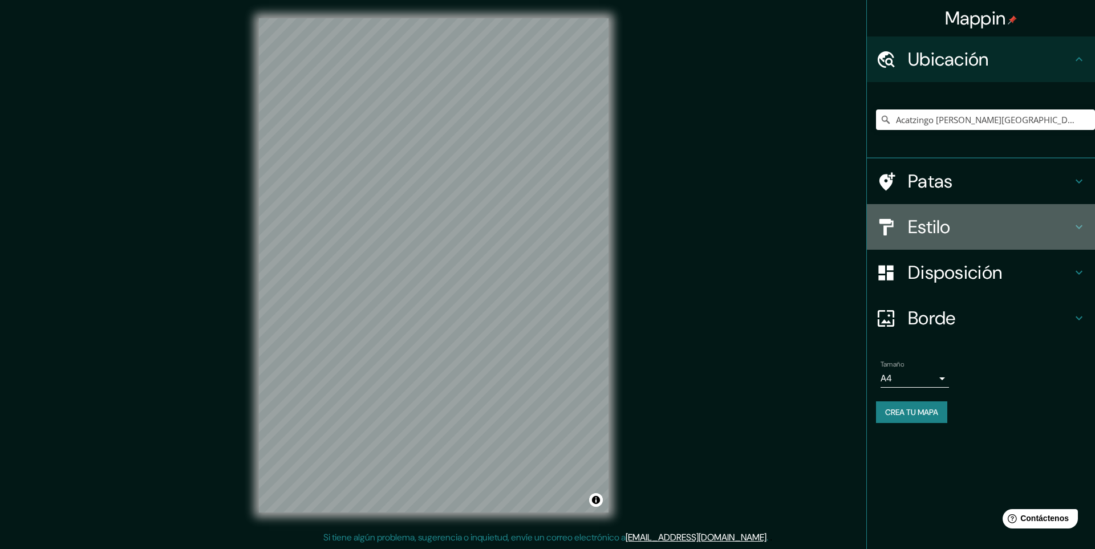
click at [1030, 242] on div "Estilo" at bounding box center [981, 227] width 228 height 46
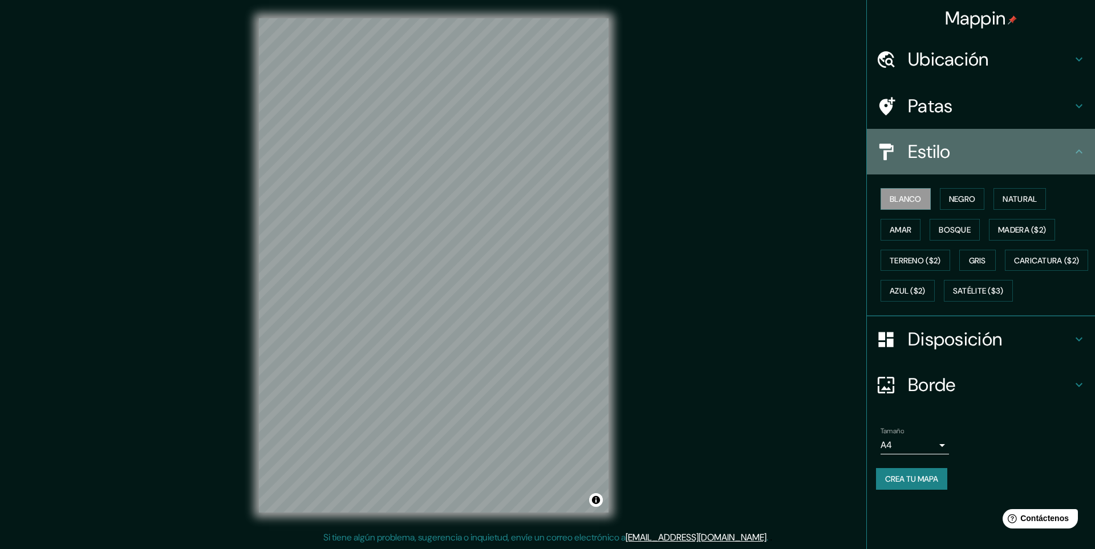
click at [1023, 161] on h4 "Estilo" at bounding box center [990, 151] width 164 height 23
click at [1078, 152] on icon at bounding box center [1080, 152] width 14 height 14
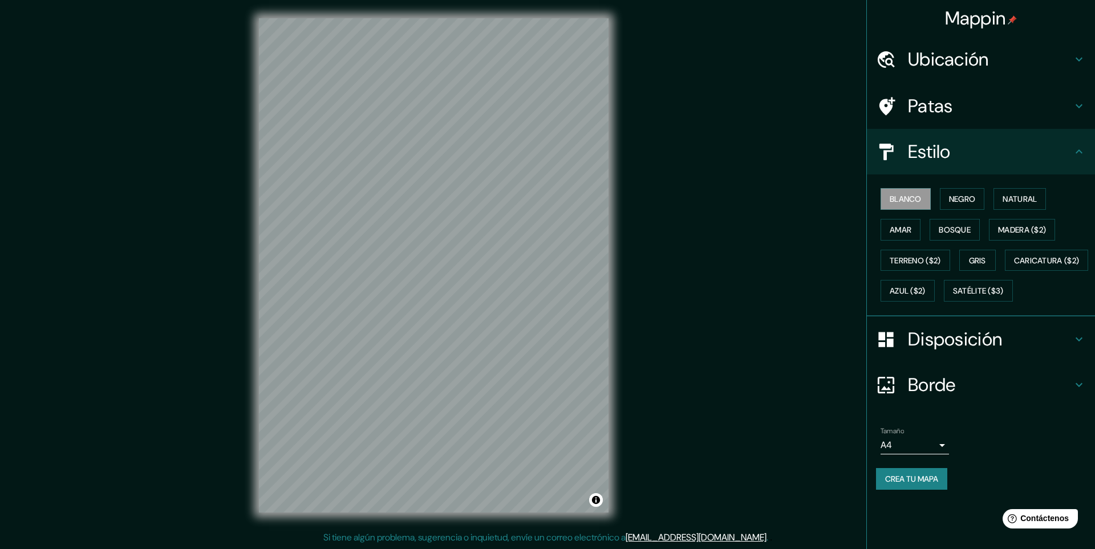
click at [1080, 152] on icon at bounding box center [1080, 152] width 14 height 14
click at [1009, 351] on h4 "Disposición" at bounding box center [990, 339] width 164 height 23
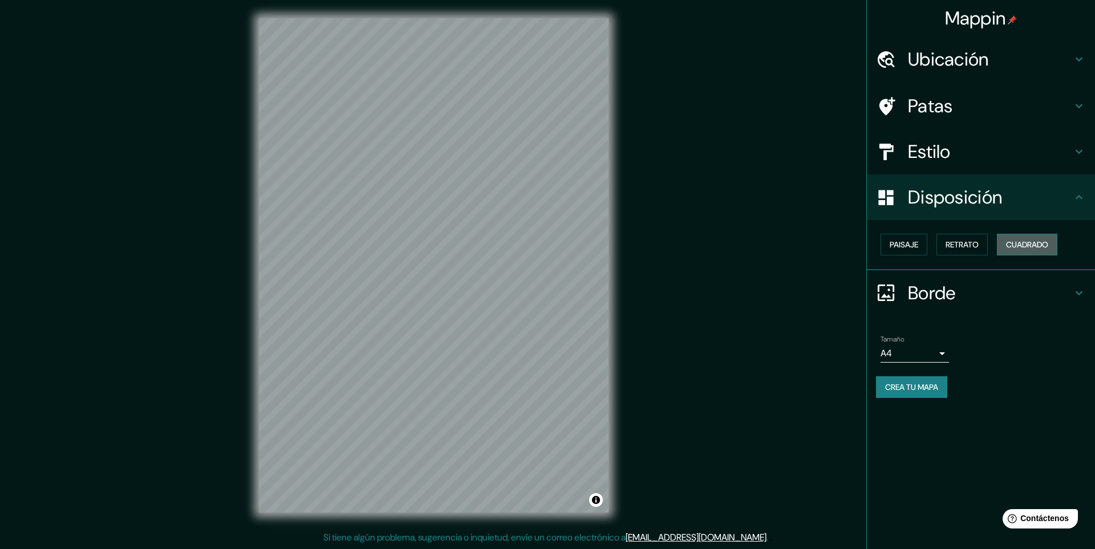
click at [1034, 244] on font "Cuadrado" at bounding box center [1027, 245] width 42 height 10
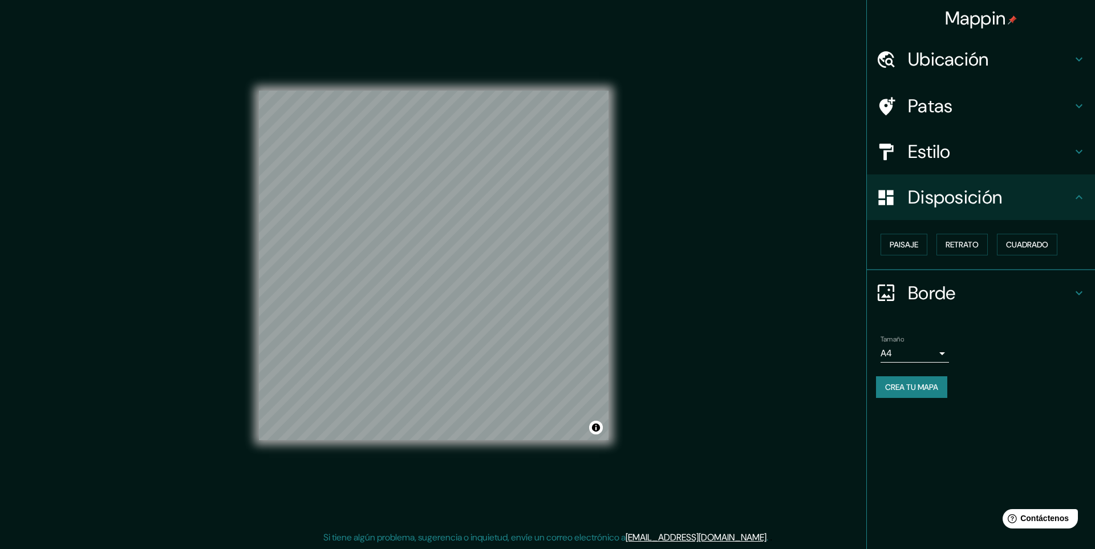
click at [997, 335] on div "Tamaño A4 single" at bounding box center [981, 349] width 210 height 37
click at [923, 382] on font "Crea tu mapa" at bounding box center [911, 387] width 53 height 10
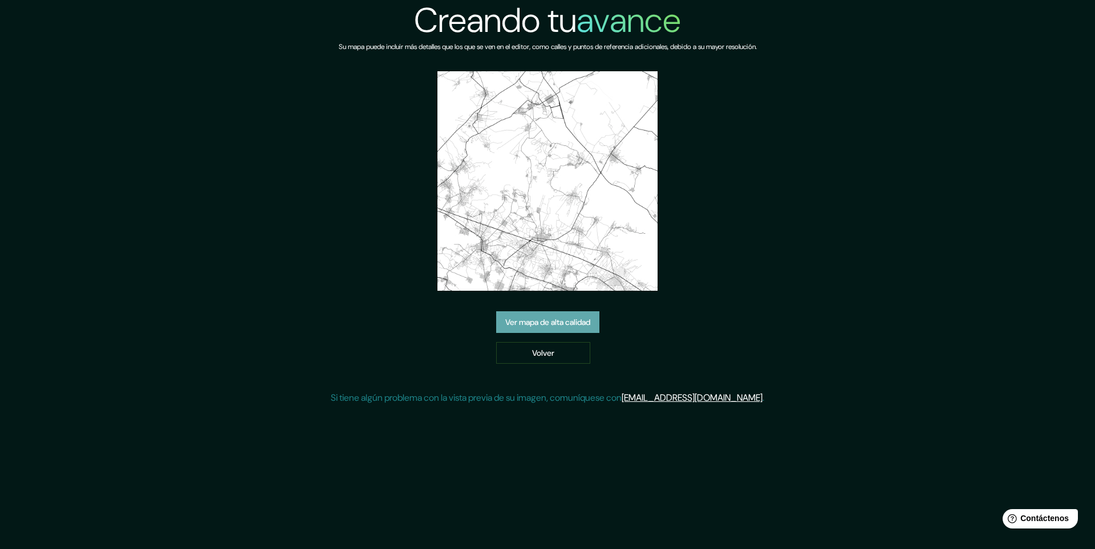
click at [556, 325] on font "Ver mapa de alta calidad" at bounding box center [547, 322] width 85 height 10
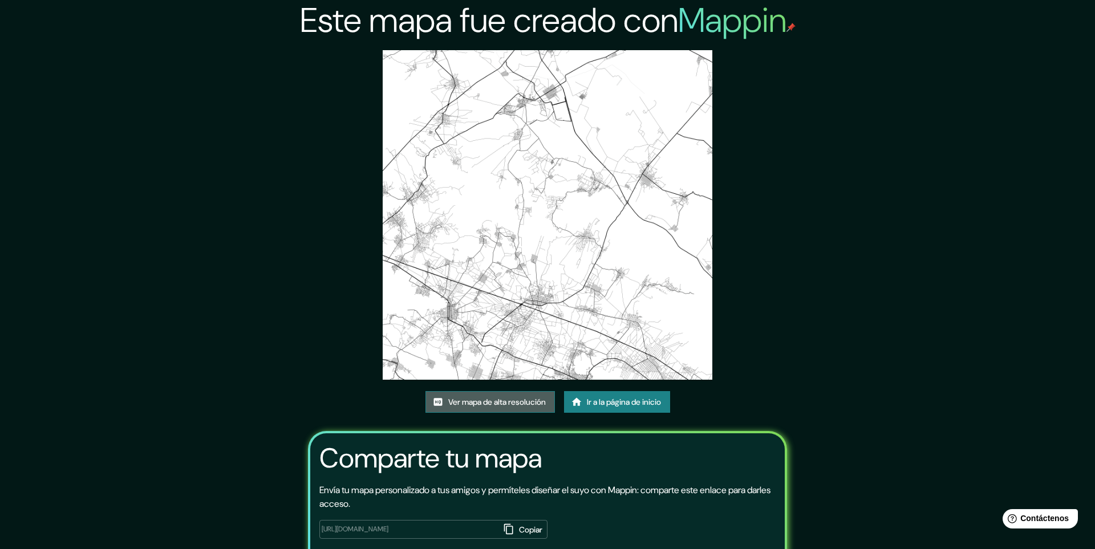
click at [520, 397] on font "Ver mapa de alta resolución" at bounding box center [497, 402] width 98 height 10
